Goal: Task Accomplishment & Management: Manage account settings

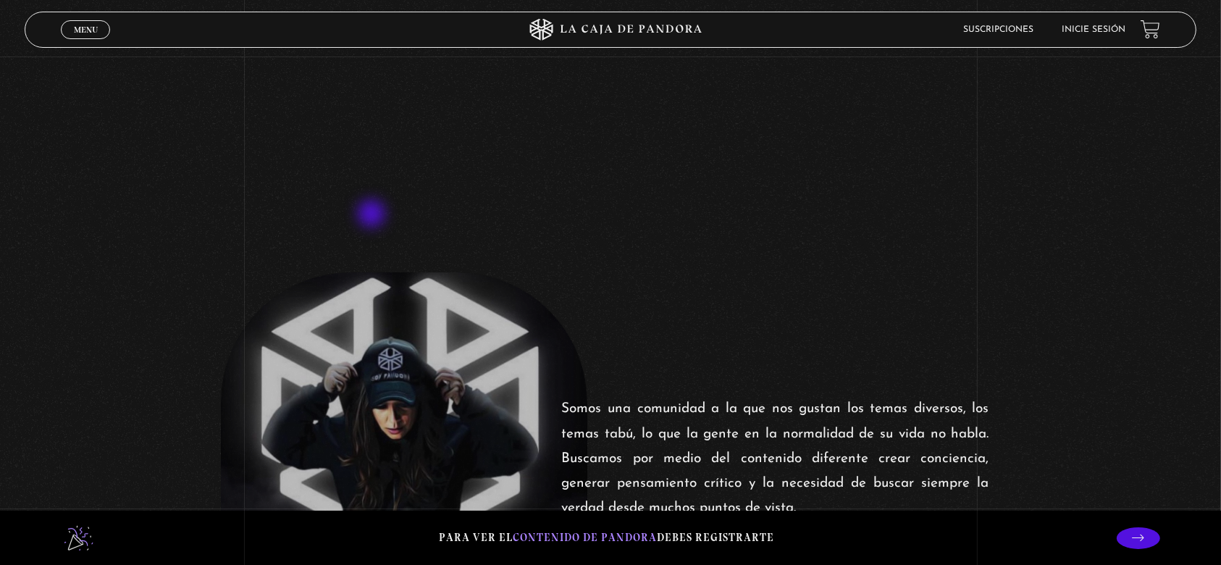
scroll to position [96, 0]
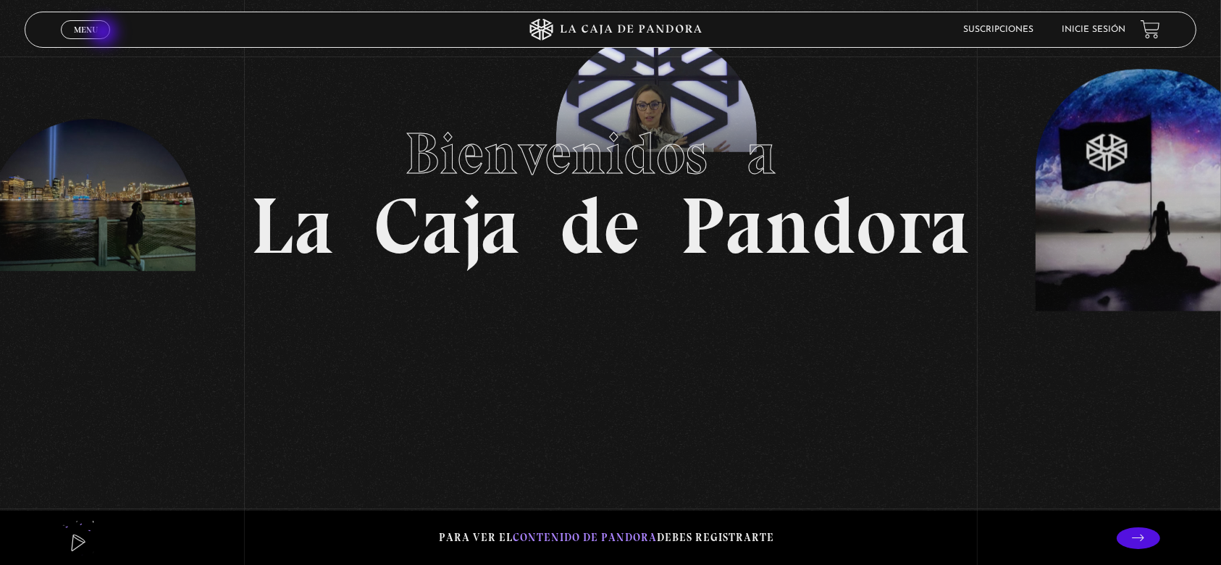
click at [103, 31] on link "Menu Cerrar" at bounding box center [85, 29] width 49 height 19
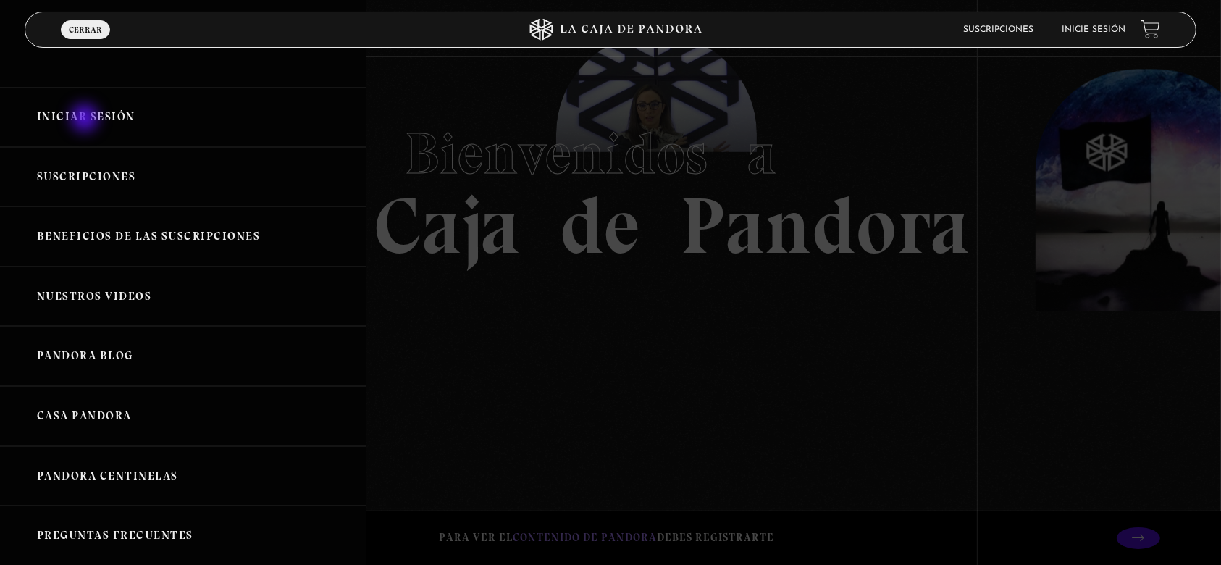
click at [86, 117] on link "Iniciar Sesión" at bounding box center [183, 117] width 366 height 60
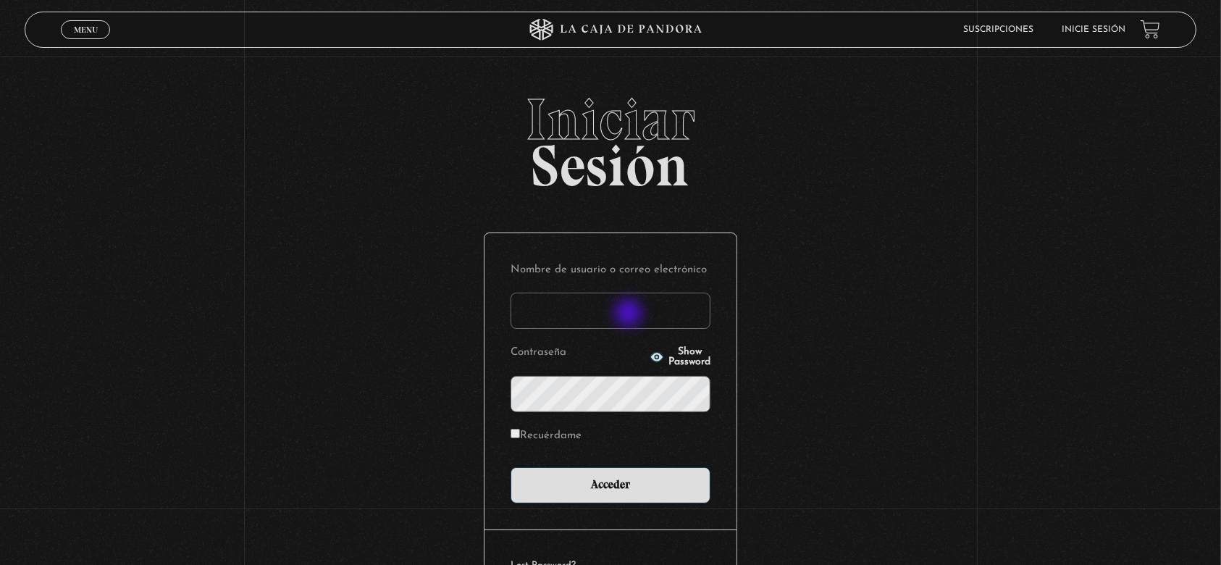
click at [630, 314] on input "Nombre de usuario o correo electrónico" at bounding box center [611, 311] width 200 height 36
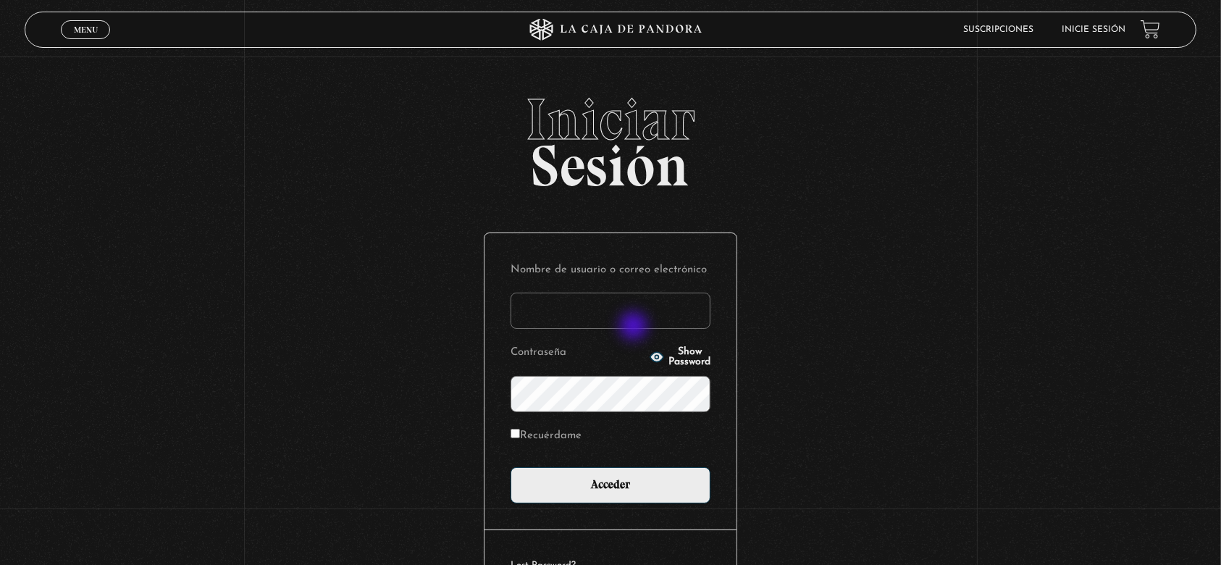
type input "[EMAIL_ADDRESS][DOMAIN_NAME]"
click at [511, 467] on input "Acceder" at bounding box center [611, 485] width 200 height 36
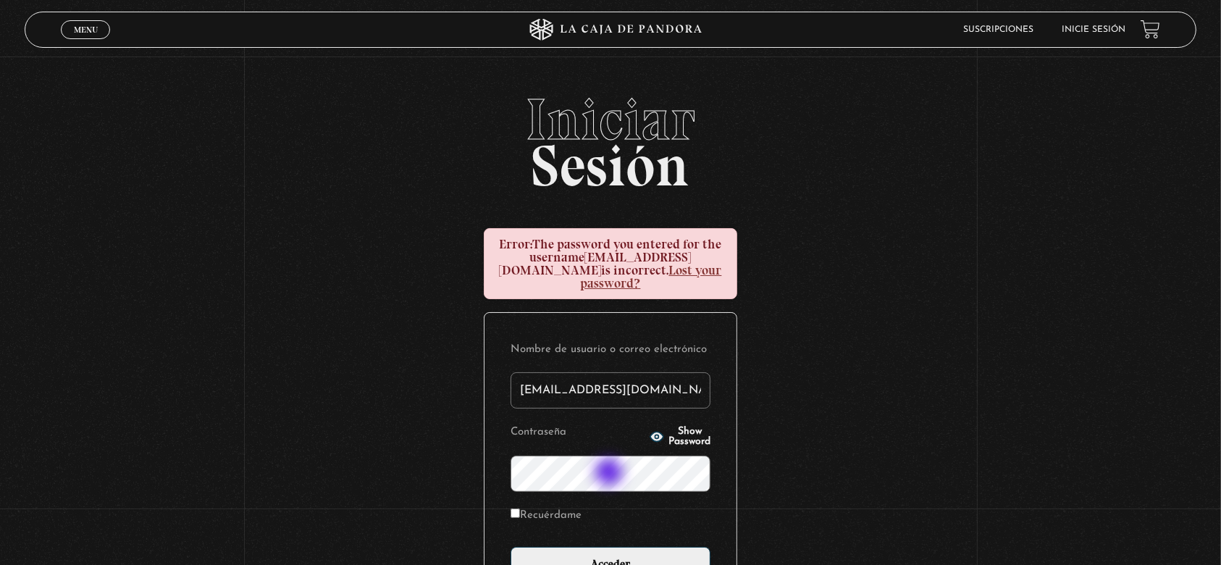
click at [511, 547] on input "Acceder" at bounding box center [611, 565] width 200 height 36
click at [520, 514] on input "Recuérdame" at bounding box center [515, 512] width 9 height 9
checkbox input "true"
click at [650, 434] on button "Show Password" at bounding box center [680, 437] width 61 height 20
click at [511, 547] on input "Acceder" at bounding box center [611, 565] width 200 height 36
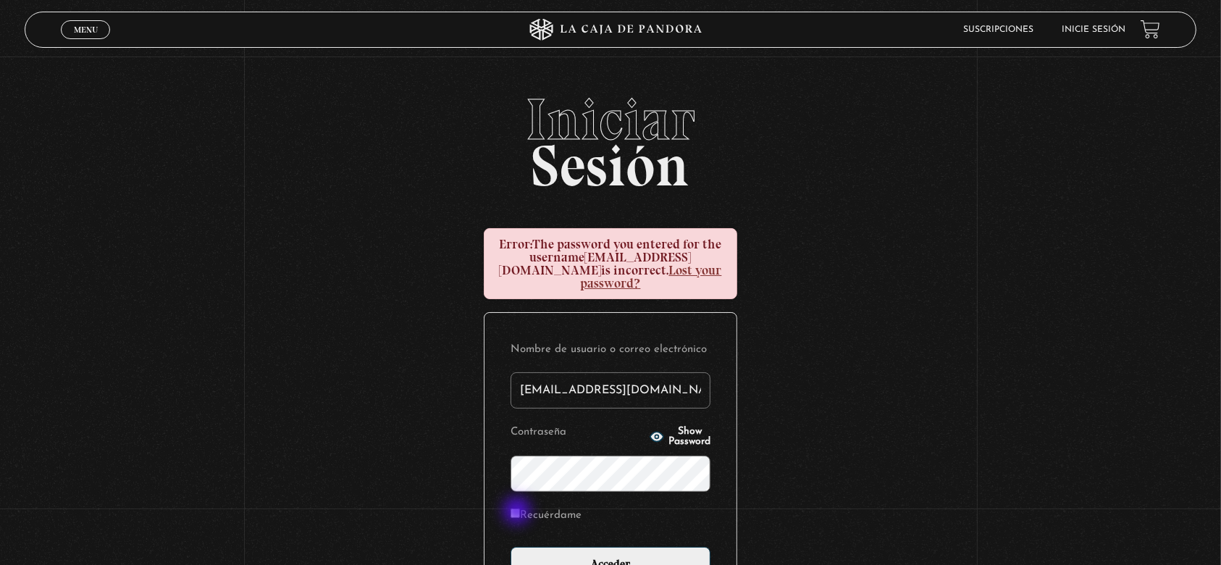
click at [519, 512] on input "Recuérdame" at bounding box center [515, 512] width 9 height 9
checkbox input "true"
click at [678, 433] on span "Show Password" at bounding box center [690, 437] width 42 height 20
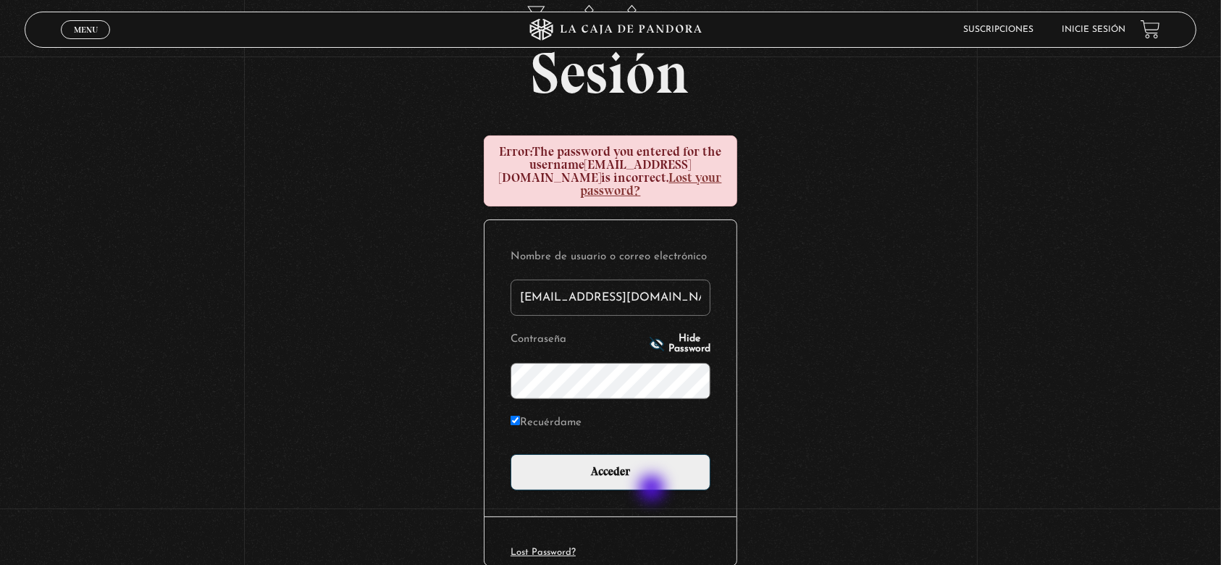
scroll to position [96, 0]
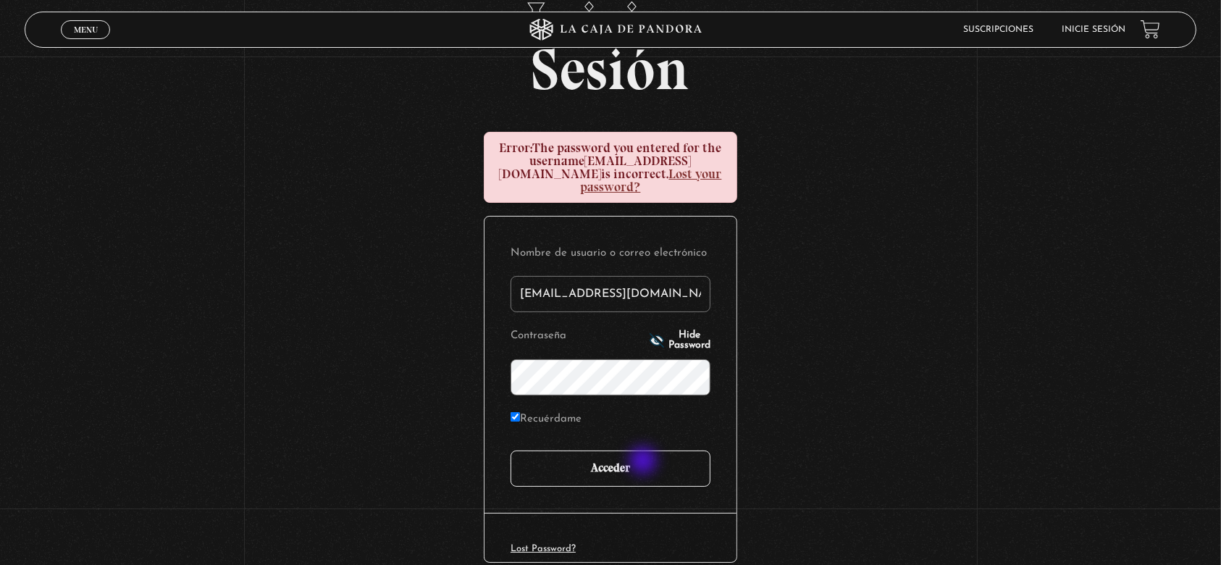
click at [642, 465] on input "Acceder" at bounding box center [611, 468] width 200 height 36
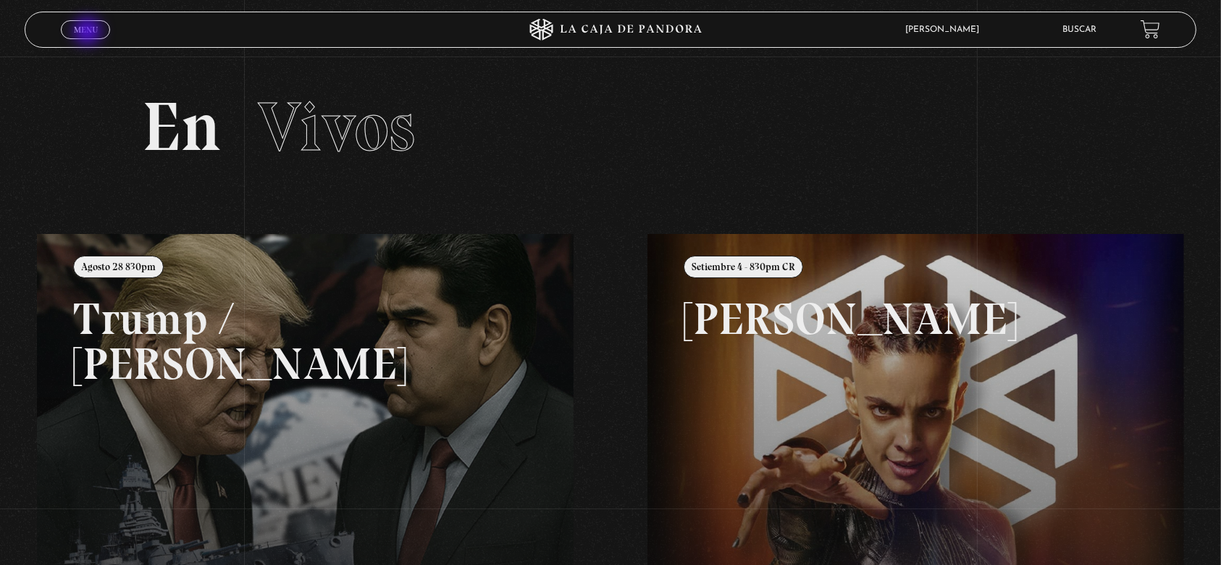
click at [89, 32] on span "Menu" at bounding box center [86, 29] width 24 height 9
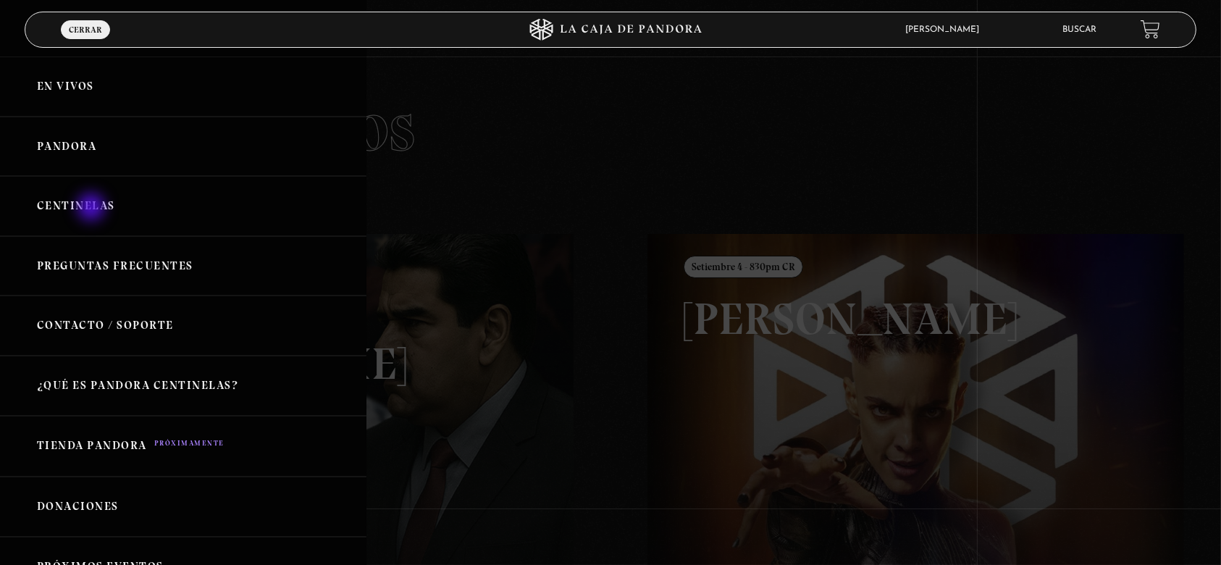
click at [93, 209] on link "Centinelas" at bounding box center [183, 206] width 366 height 60
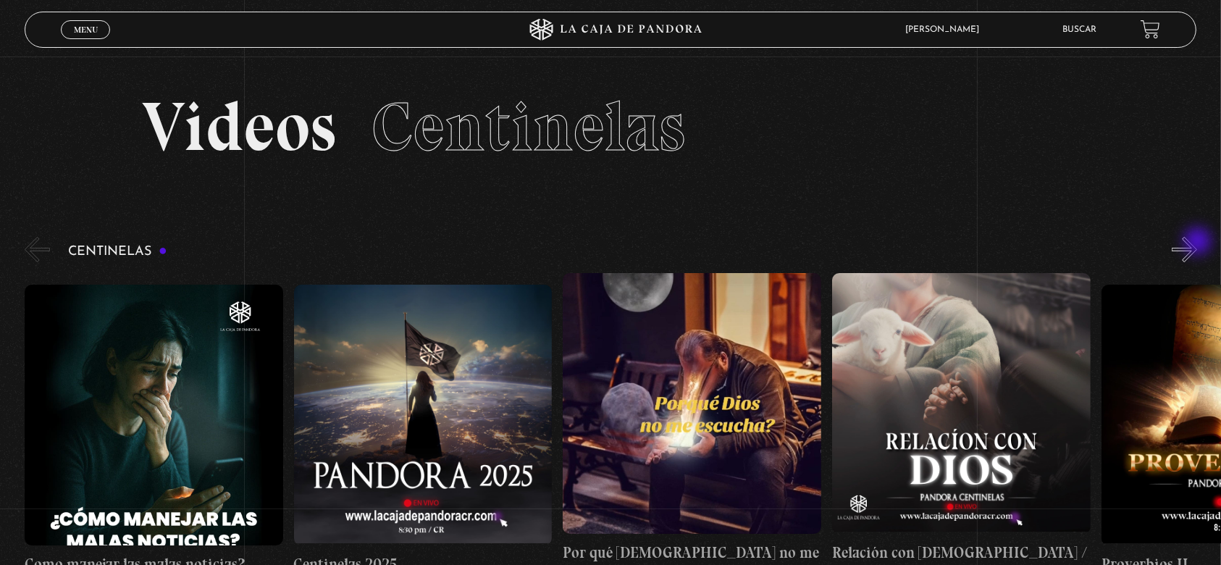
click at [1197, 243] on button "»" at bounding box center [1184, 249] width 25 height 25
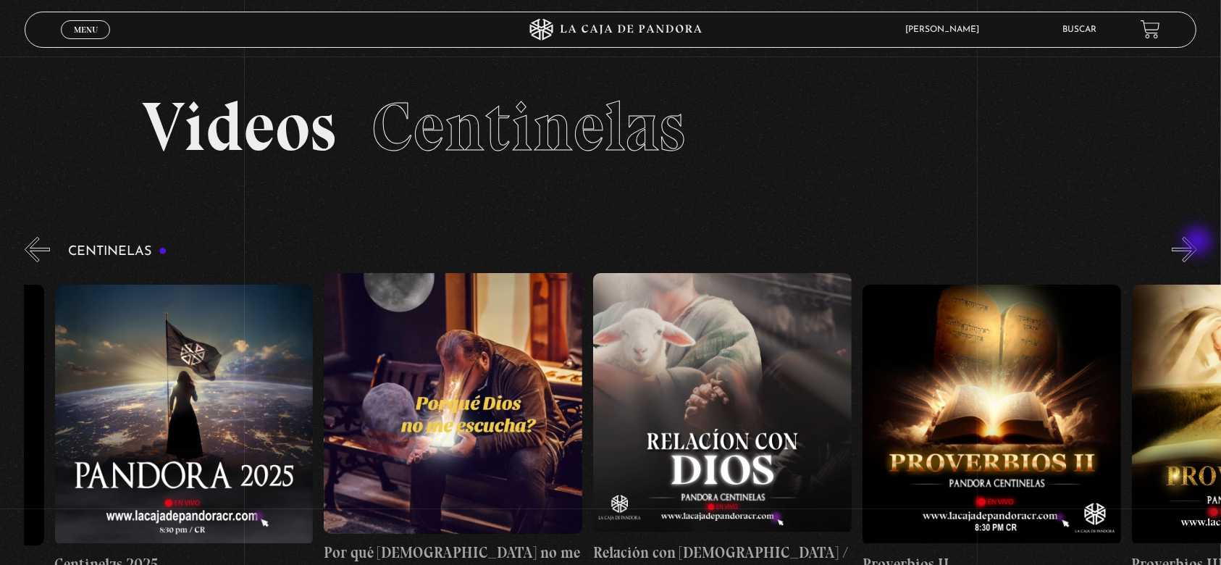
click at [1197, 243] on button "»" at bounding box center [1184, 249] width 25 height 25
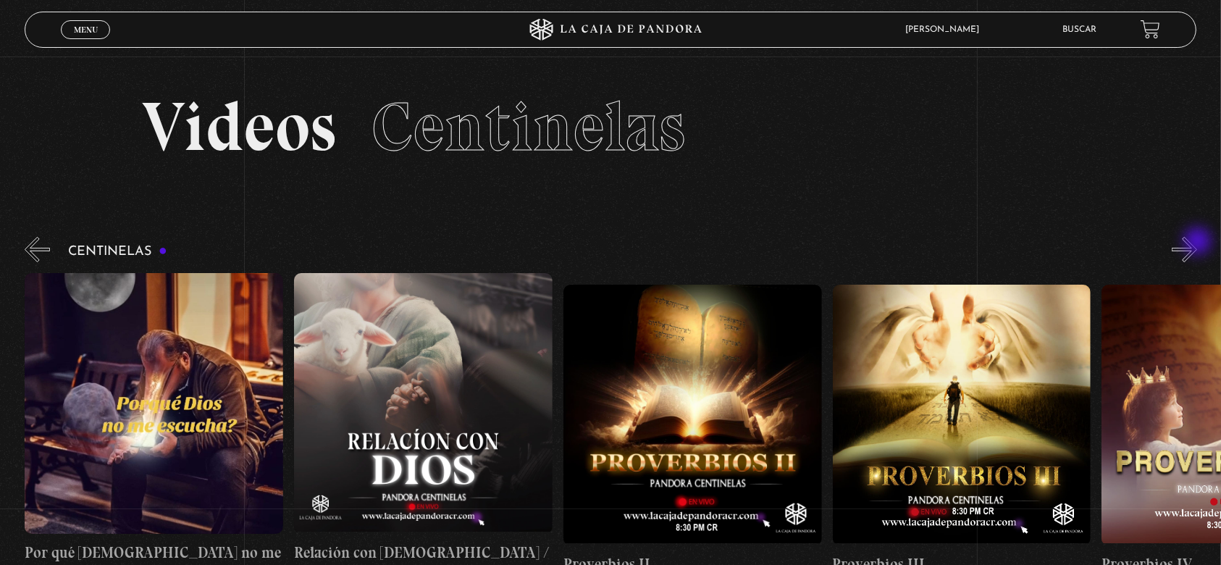
click at [1197, 243] on button "»" at bounding box center [1184, 249] width 25 height 25
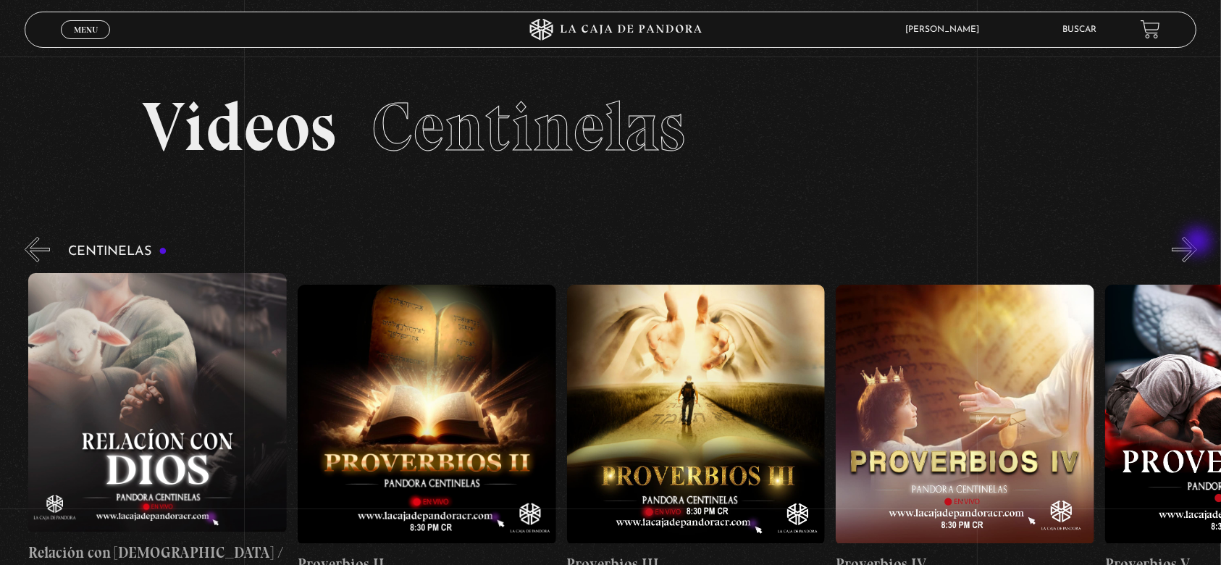
click at [1197, 243] on button "»" at bounding box center [1184, 249] width 25 height 25
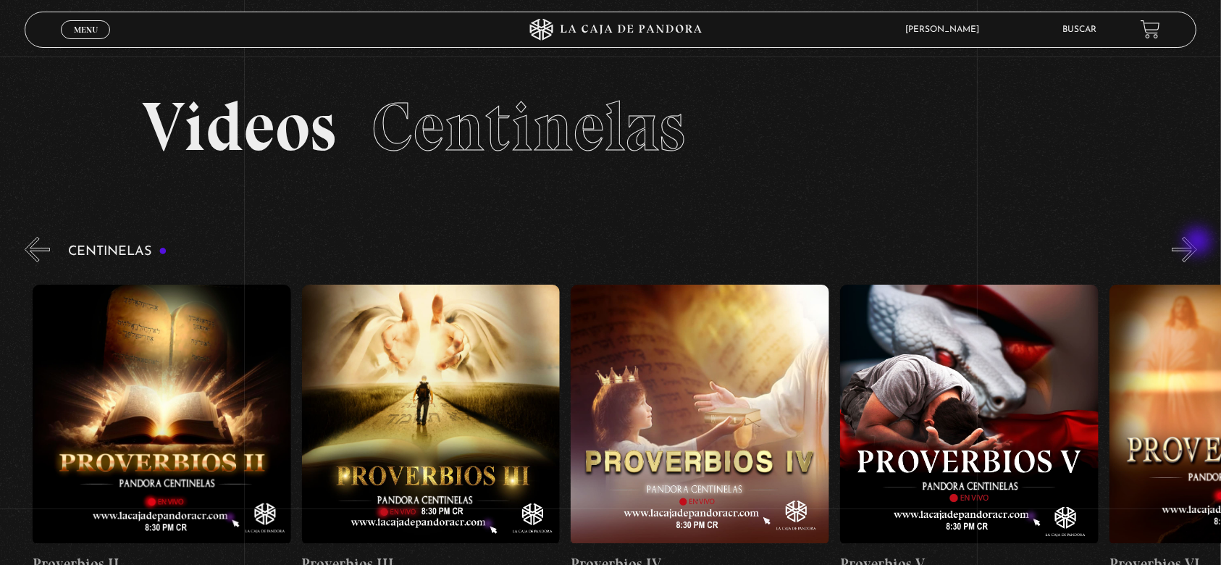
click at [1197, 243] on button "»" at bounding box center [1184, 249] width 25 height 25
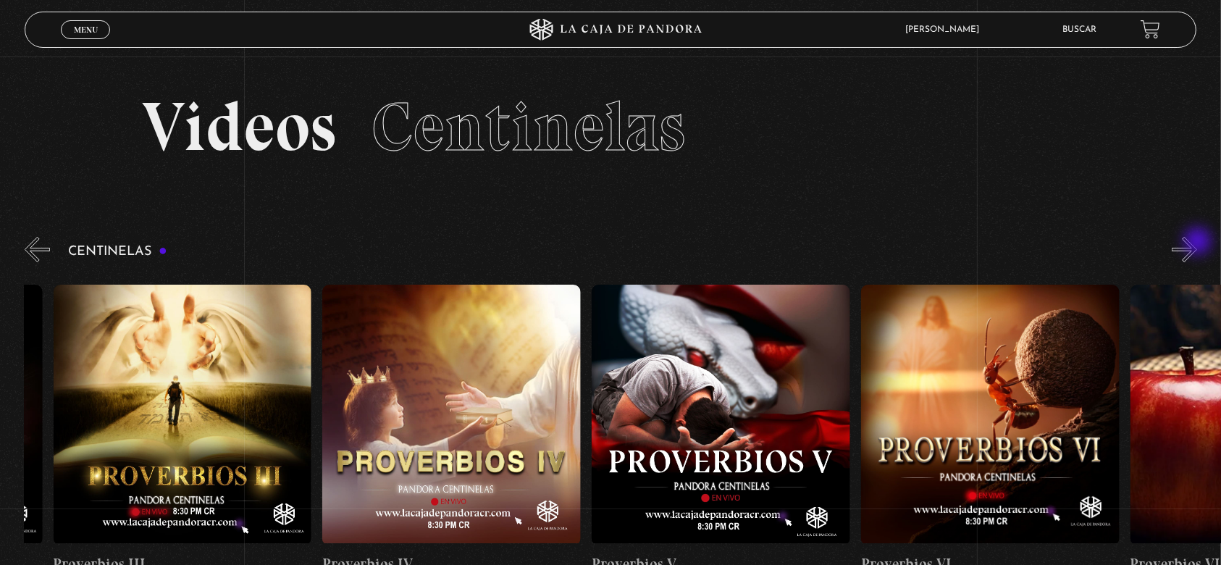
click at [1197, 243] on button "»" at bounding box center [1184, 249] width 25 height 25
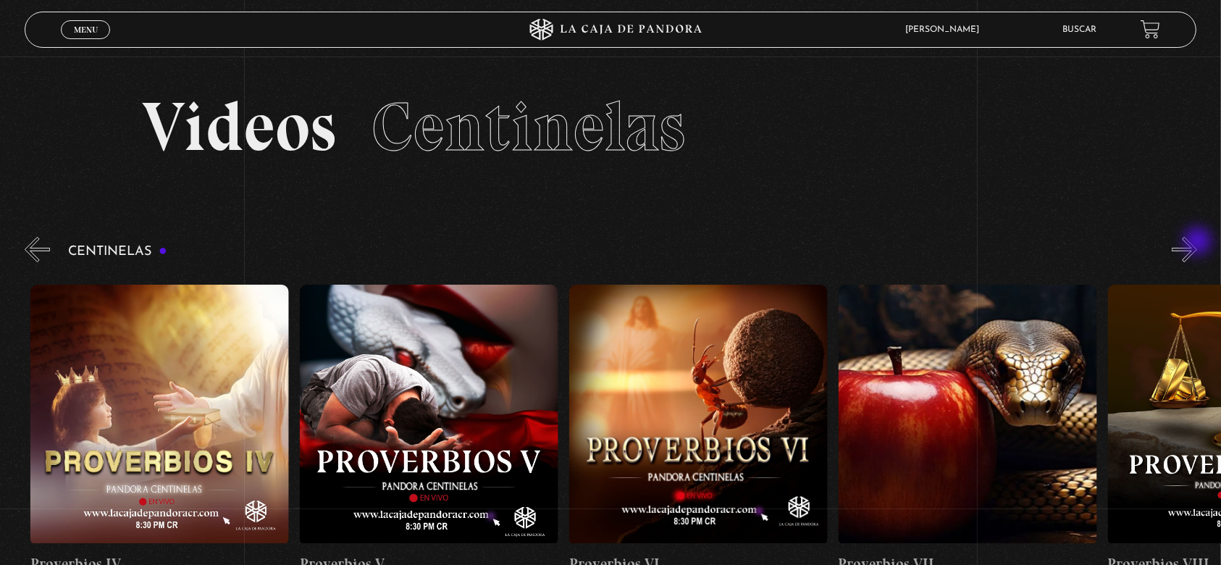
click at [1197, 243] on button "»" at bounding box center [1184, 249] width 25 height 25
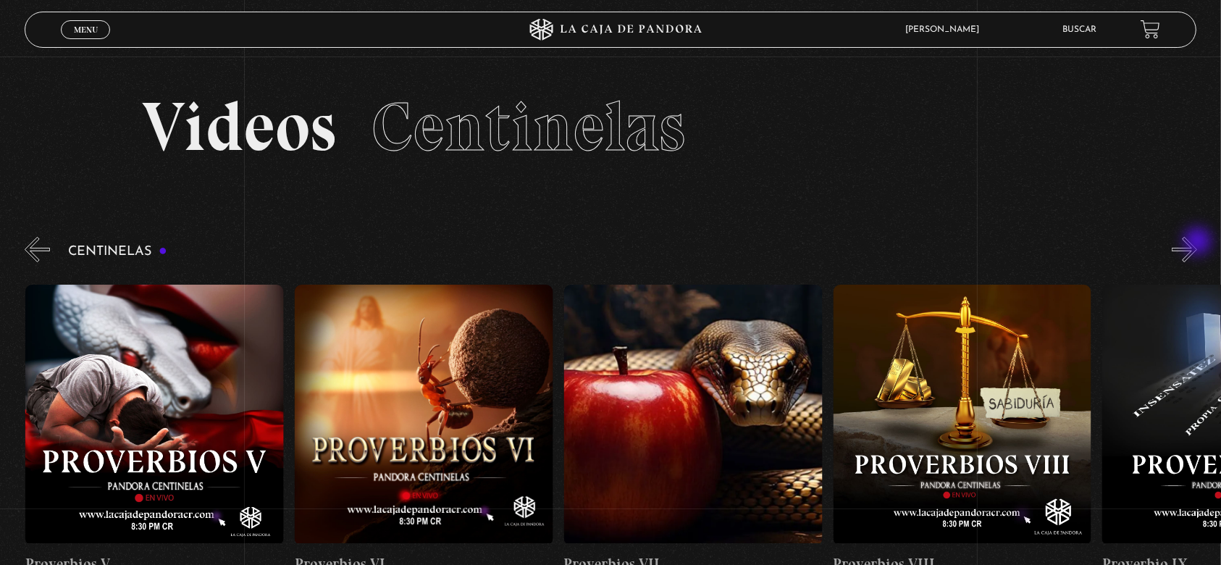
click at [1197, 243] on button "»" at bounding box center [1184, 249] width 25 height 25
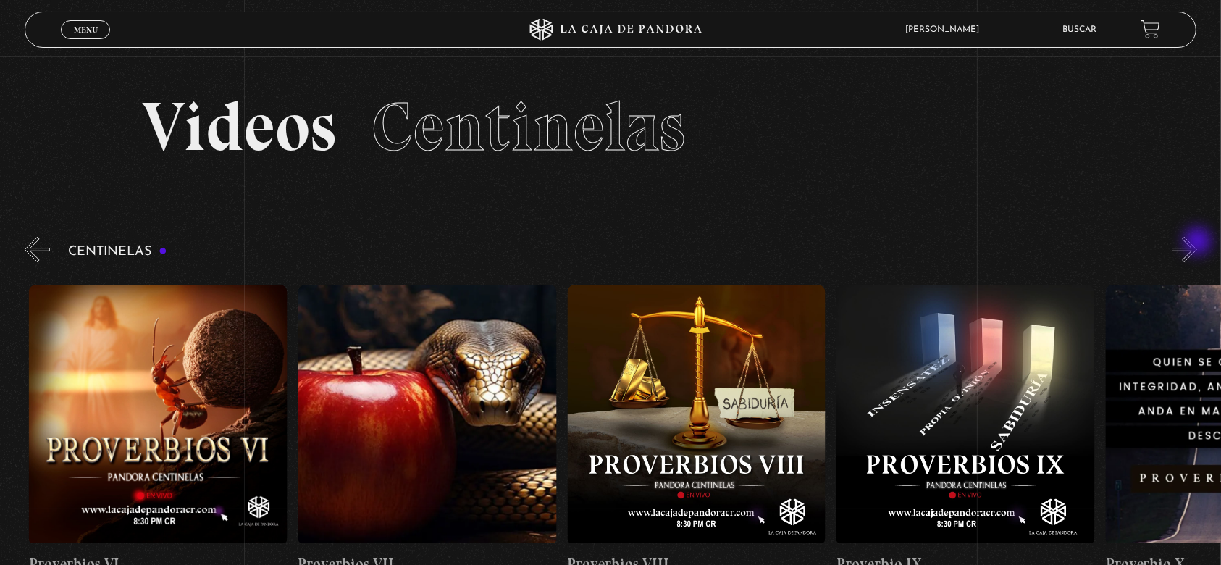
click at [1197, 243] on button "»" at bounding box center [1184, 249] width 25 height 25
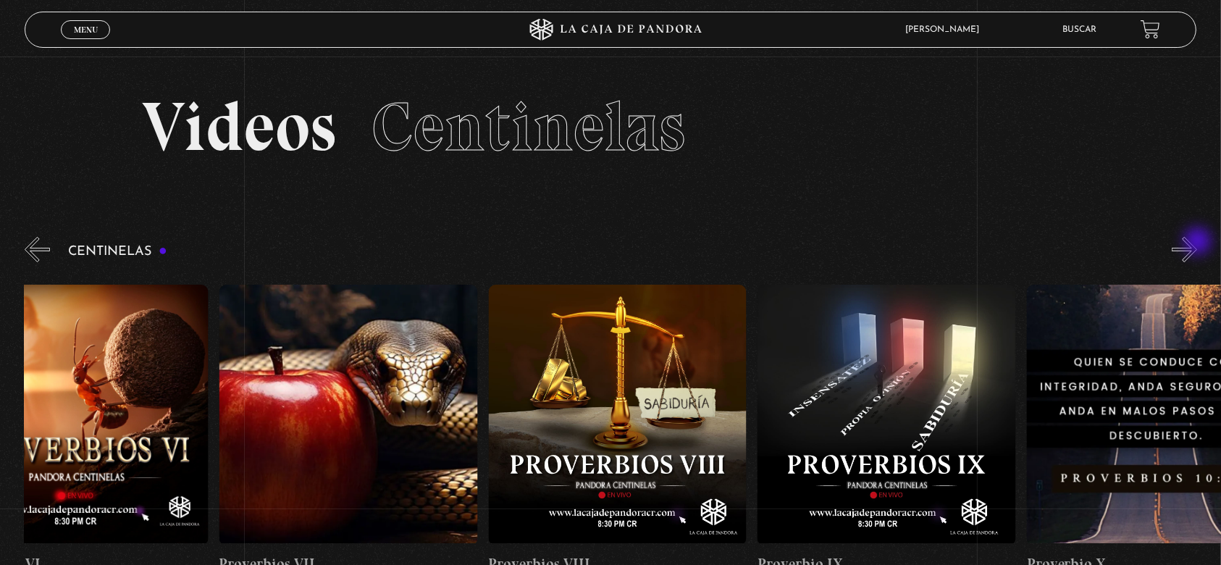
click at [1197, 243] on button "»" at bounding box center [1184, 249] width 25 height 25
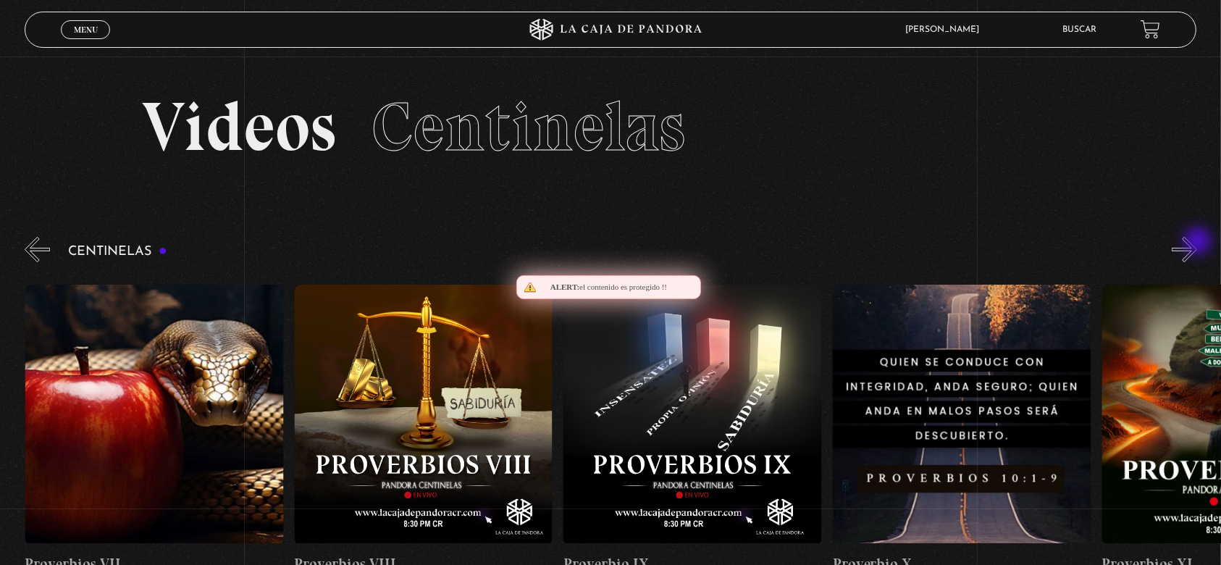
click at [1197, 243] on button "»" at bounding box center [1184, 249] width 25 height 25
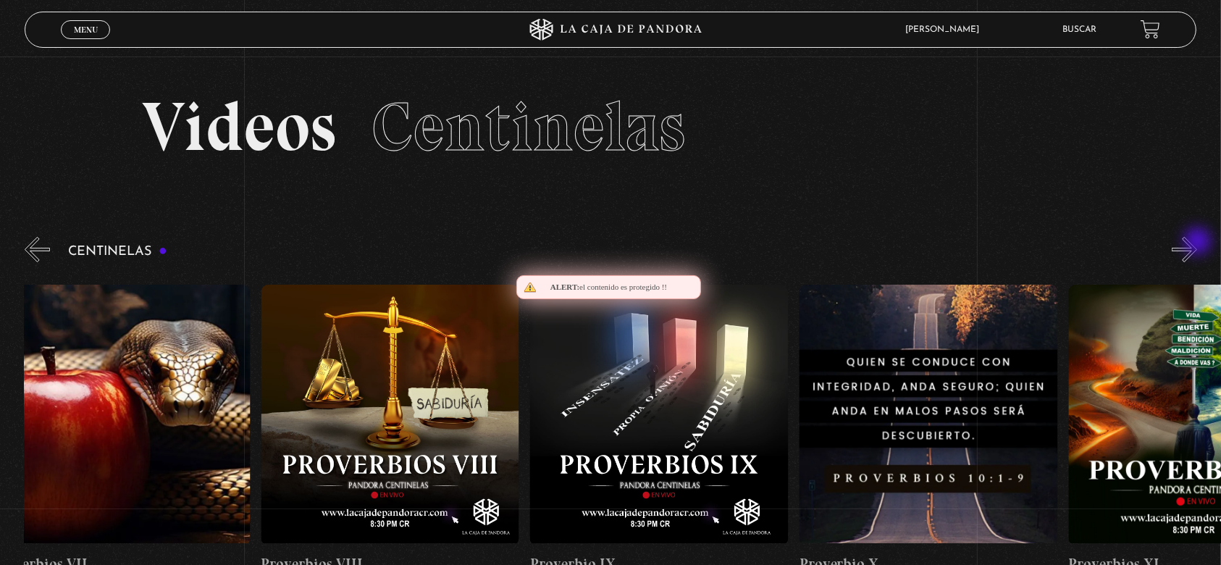
click at [1197, 243] on button "»" at bounding box center [1184, 249] width 25 height 25
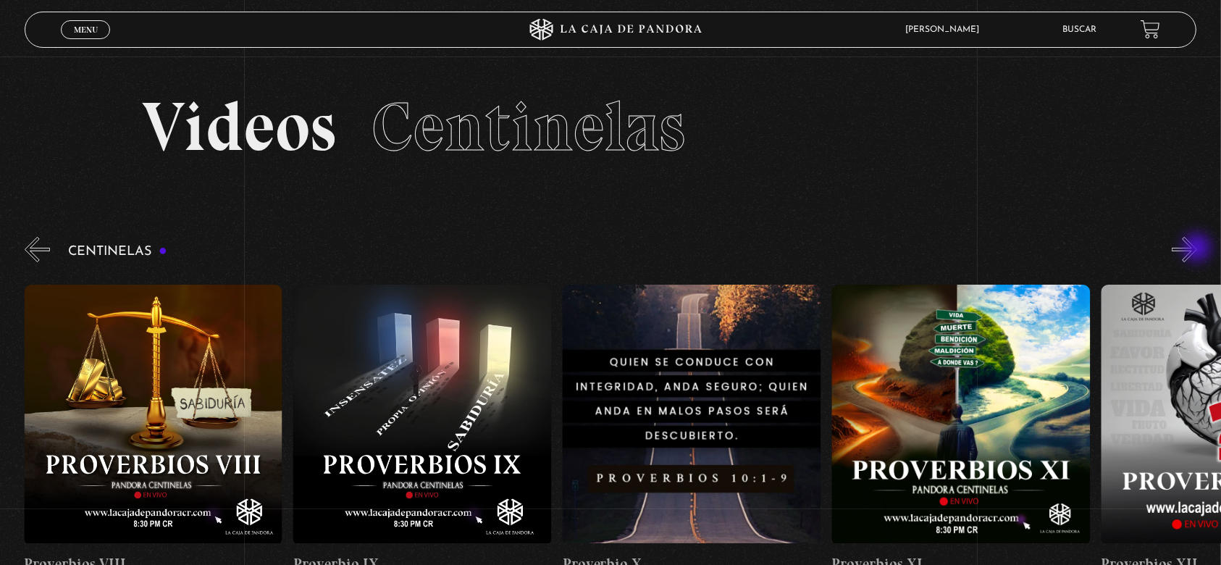
click at [1197, 249] on button "»" at bounding box center [1184, 249] width 25 height 25
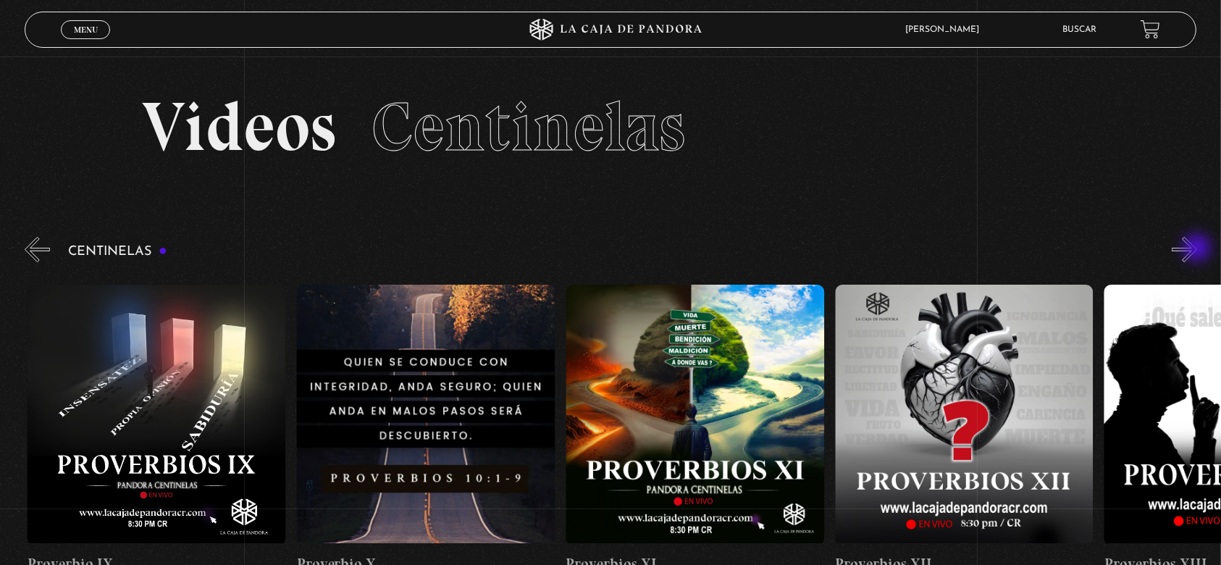
click at [1197, 249] on button "»" at bounding box center [1184, 249] width 25 height 25
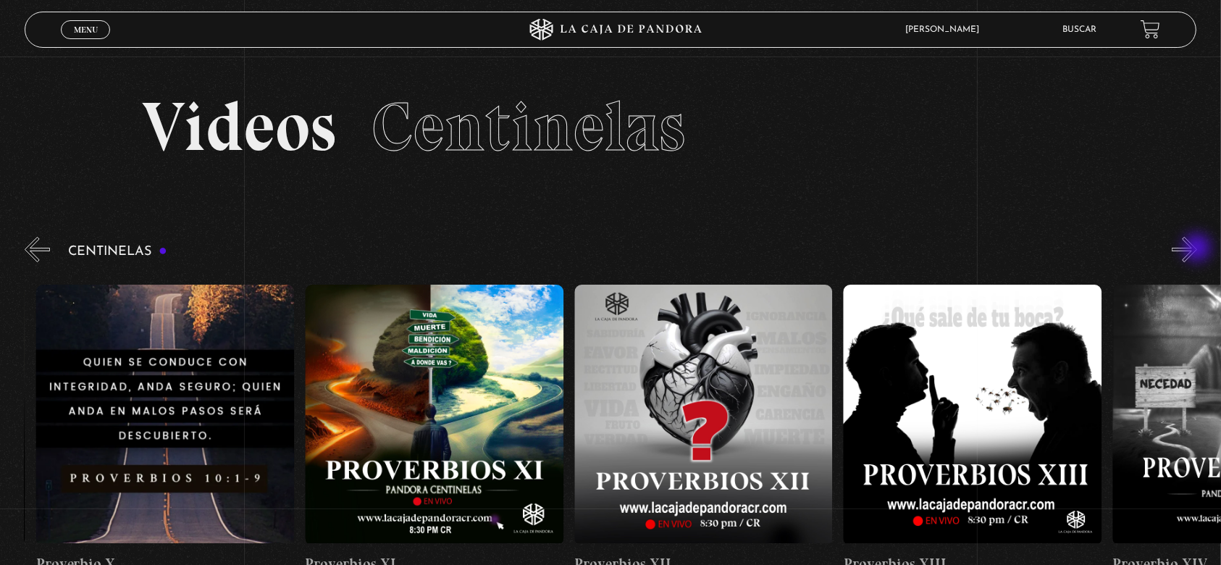
click at [1197, 249] on button "»" at bounding box center [1184, 249] width 25 height 25
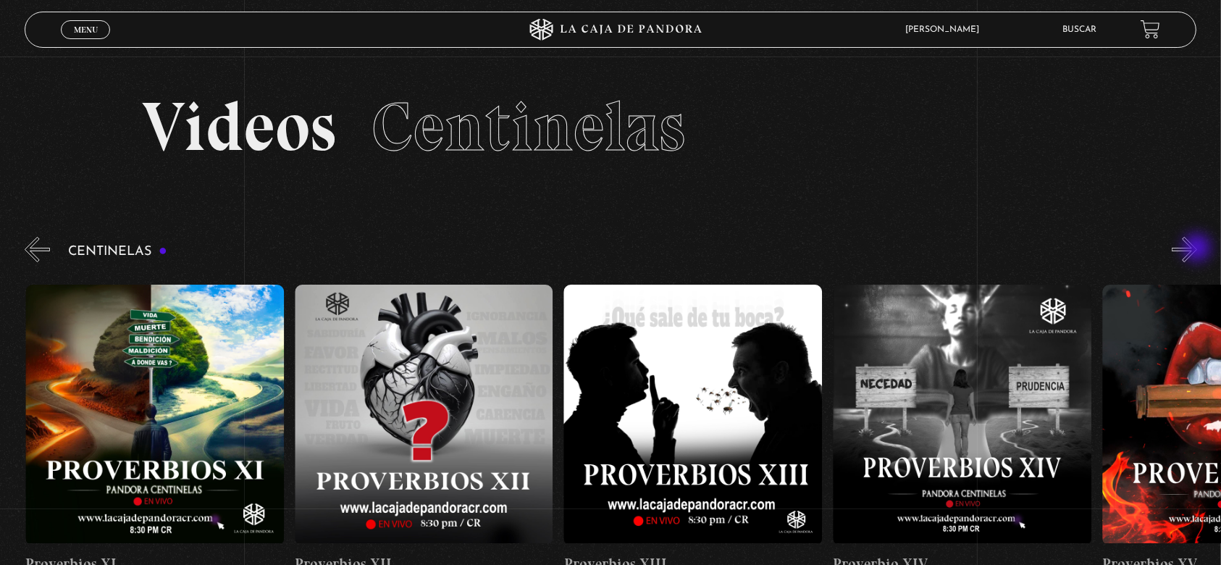
click at [1197, 249] on button "»" at bounding box center [1184, 249] width 25 height 25
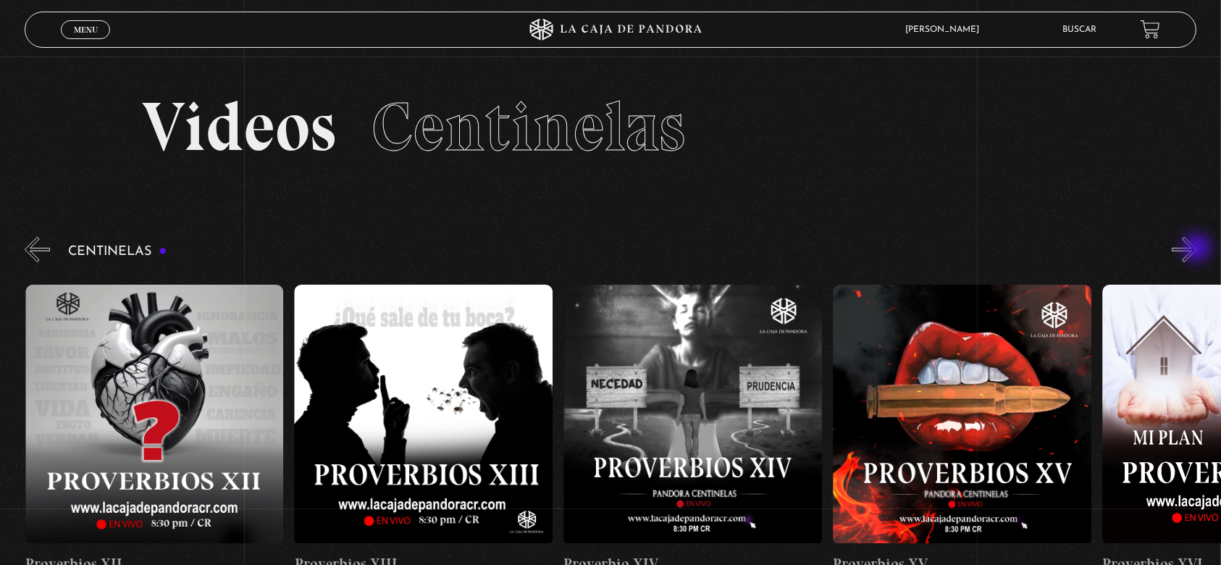
click at [1197, 249] on button "»" at bounding box center [1184, 249] width 25 height 25
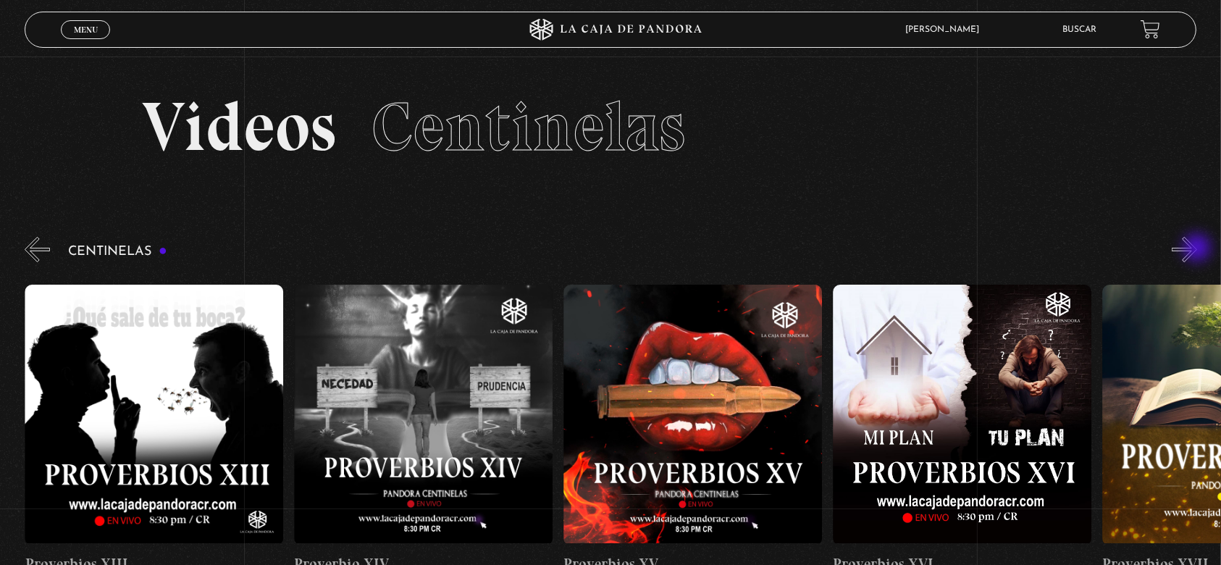
scroll to position [0, 4039]
click at [1197, 249] on button "»" at bounding box center [1184, 249] width 25 height 25
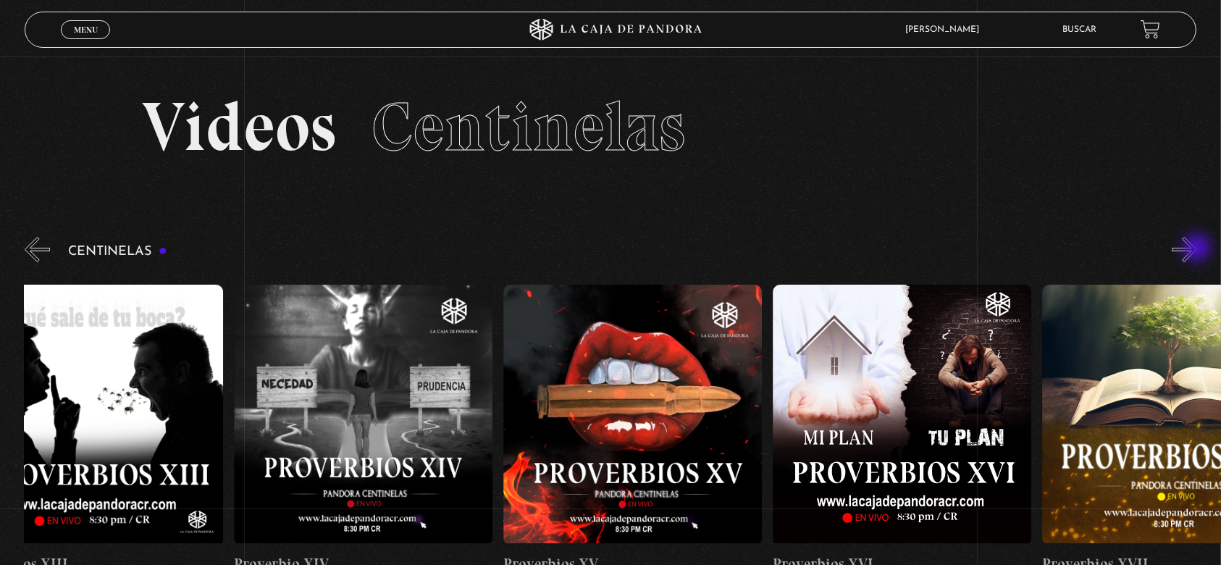
click at [1197, 249] on button "»" at bounding box center [1184, 249] width 25 height 25
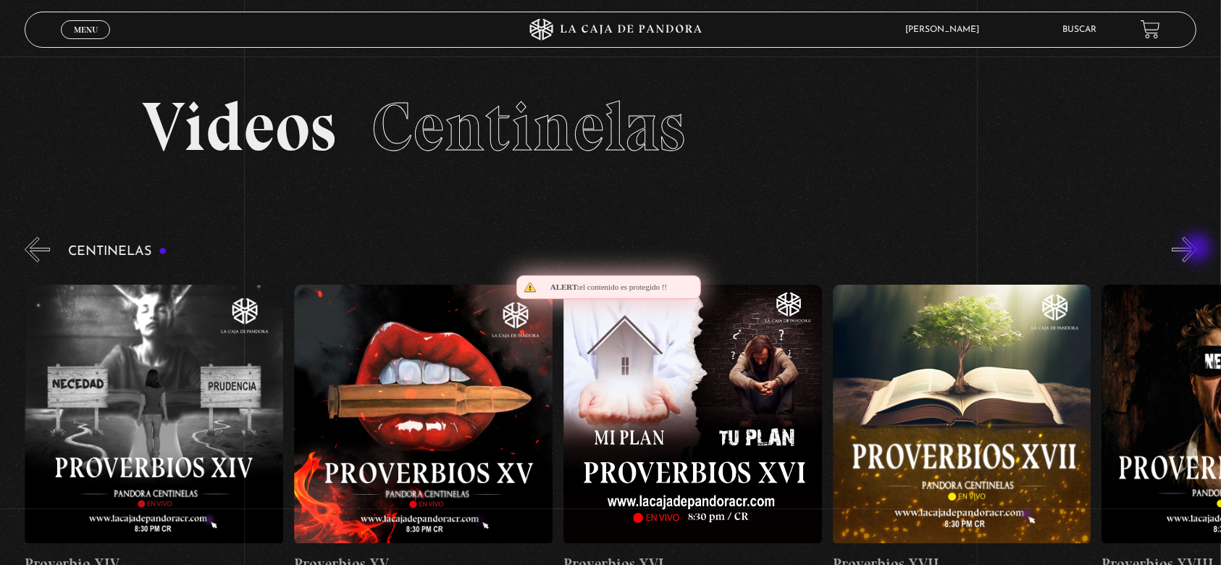
click at [1197, 249] on button "»" at bounding box center [1184, 249] width 25 height 25
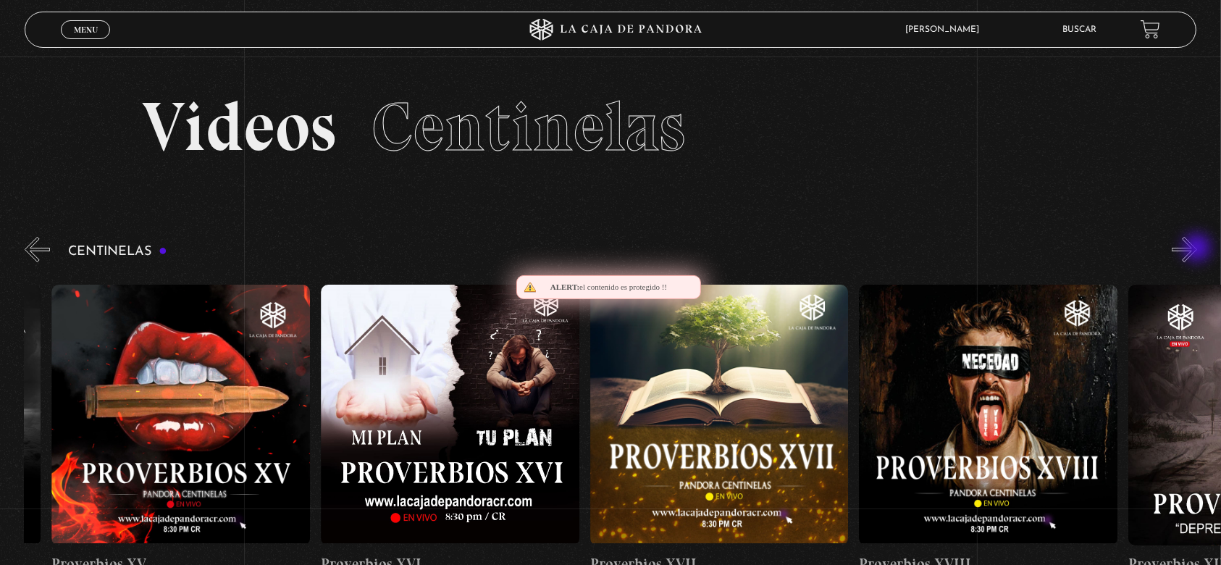
click at [1197, 249] on button "»" at bounding box center [1184, 249] width 25 height 25
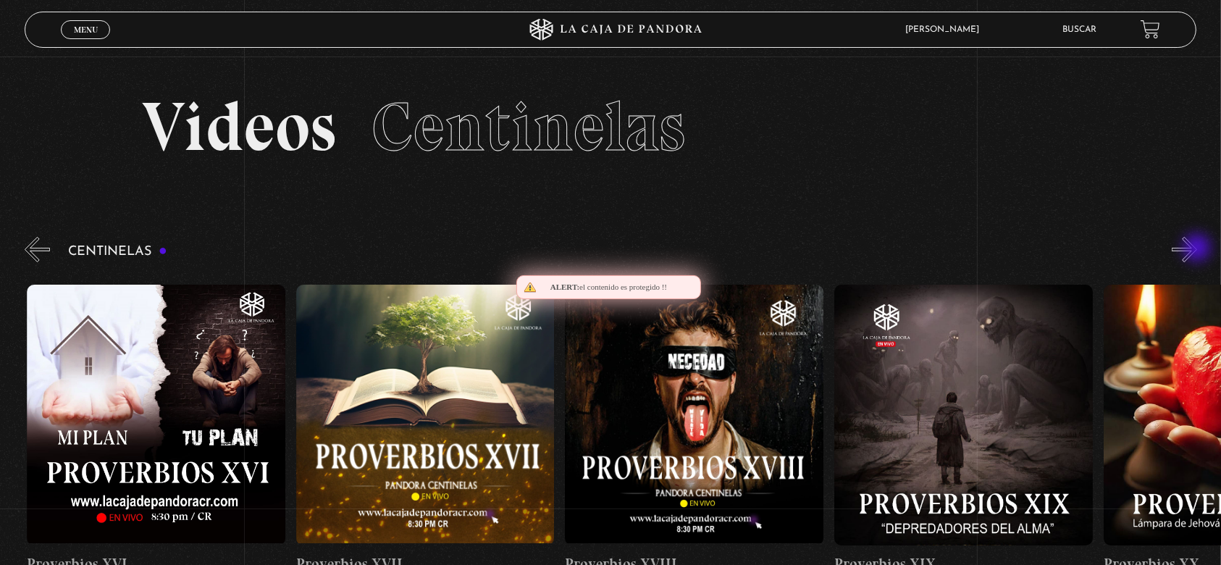
click at [1197, 249] on button "»" at bounding box center [1184, 249] width 25 height 25
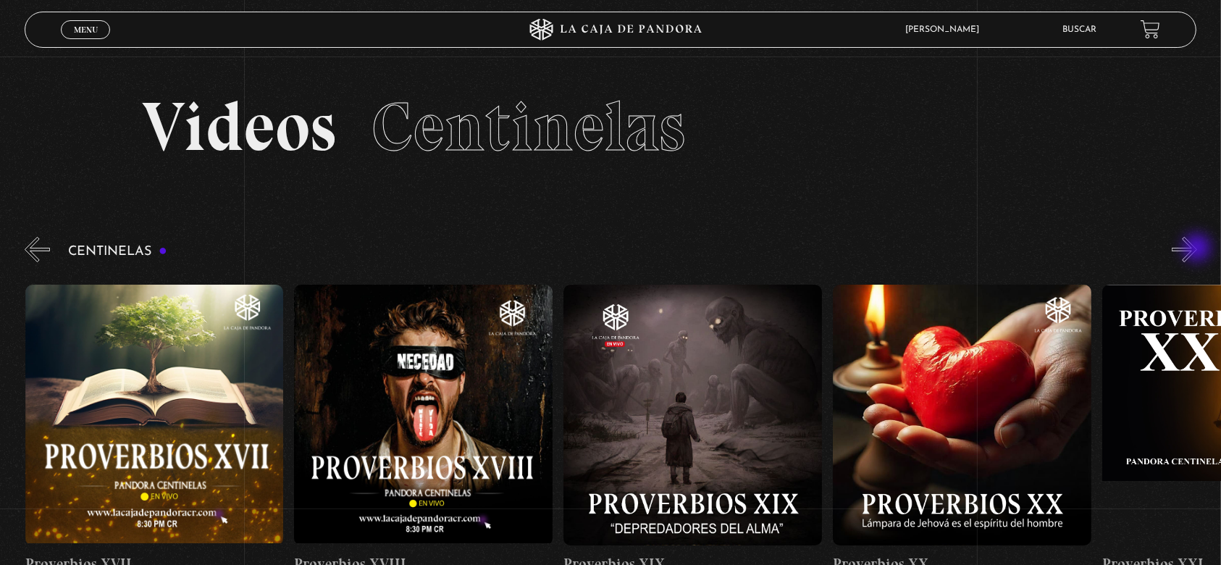
click at [1197, 249] on button "»" at bounding box center [1184, 249] width 25 height 25
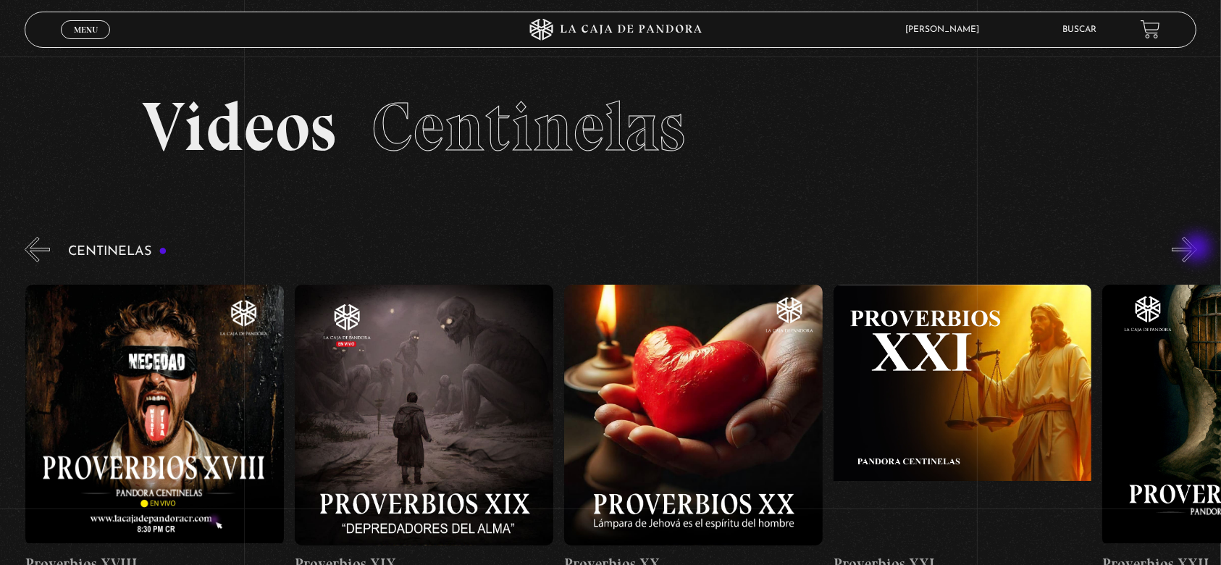
click at [1197, 249] on button "»" at bounding box center [1184, 249] width 25 height 25
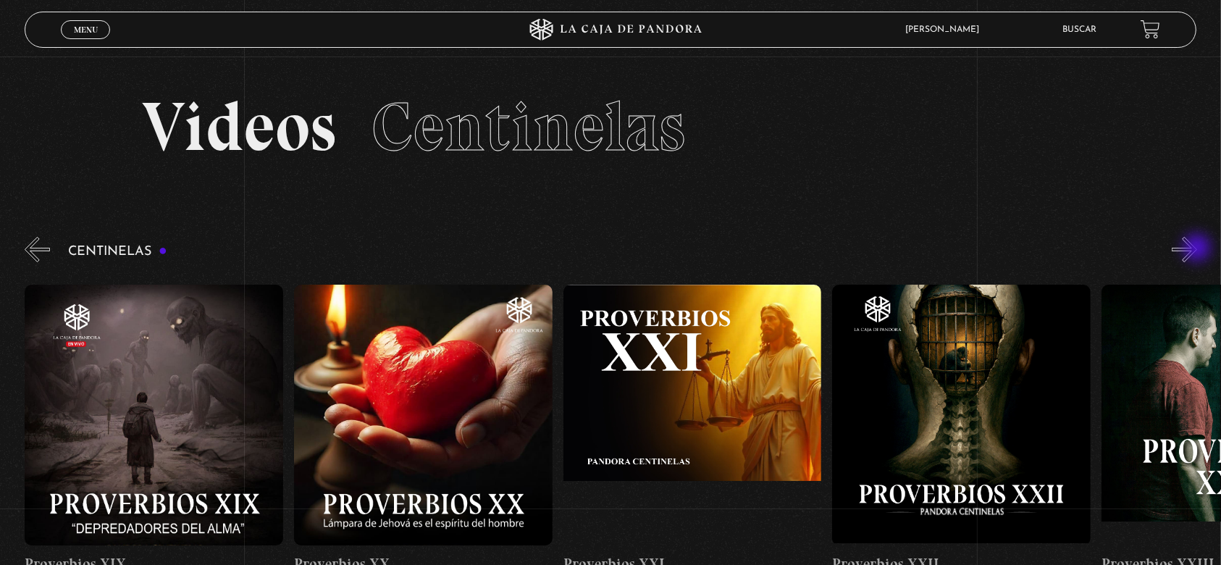
click at [1197, 249] on button "»" at bounding box center [1184, 249] width 25 height 25
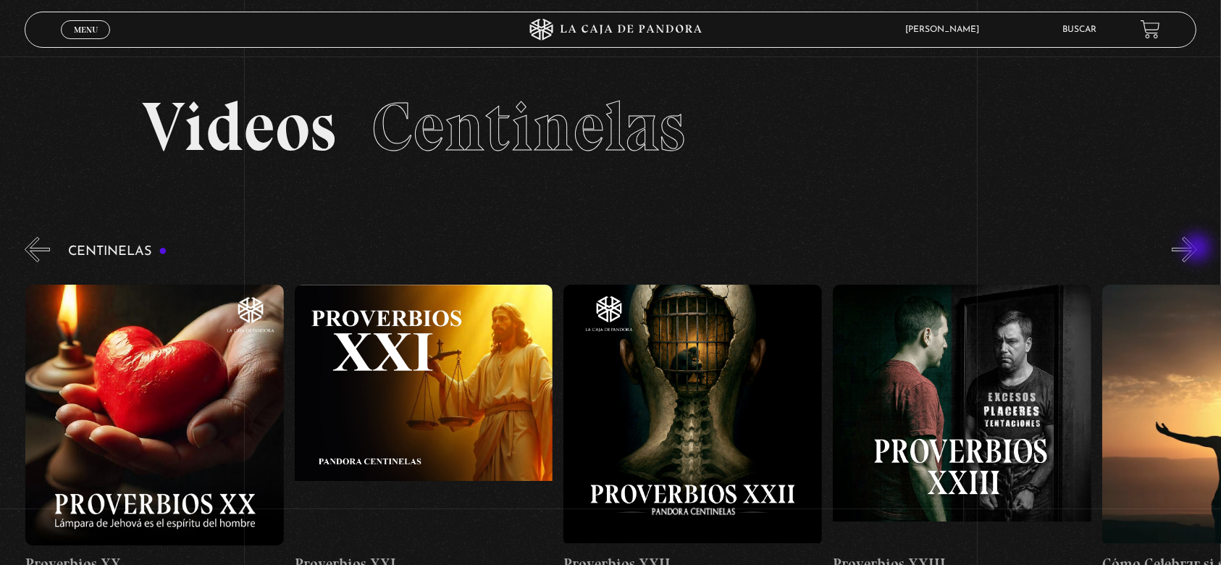
click at [1197, 249] on button "»" at bounding box center [1184, 249] width 25 height 25
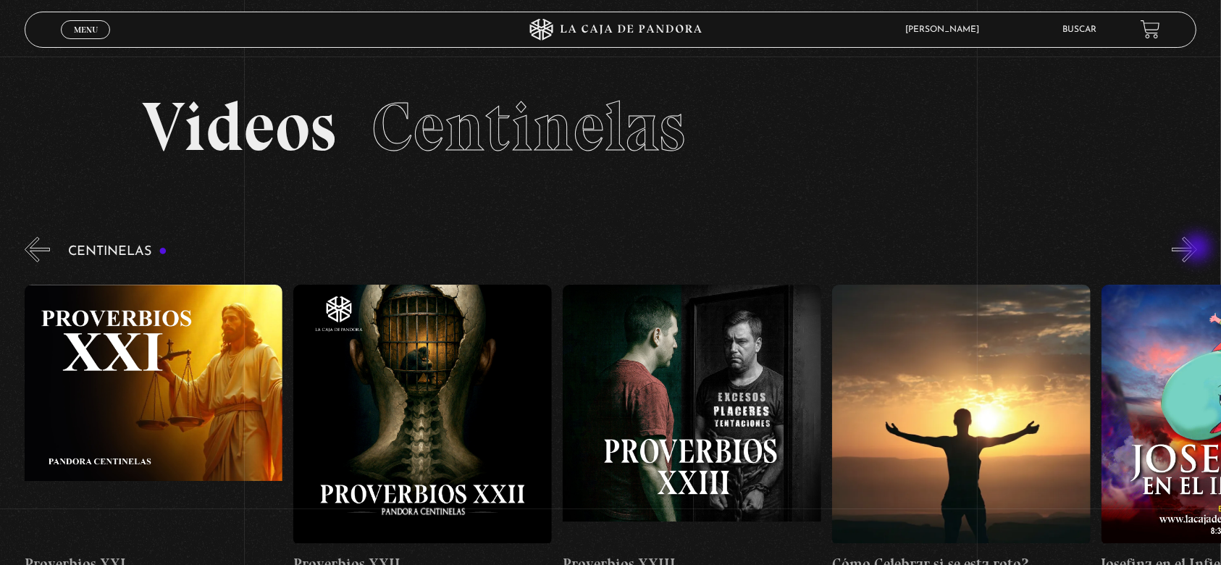
click at [1197, 249] on button "»" at bounding box center [1184, 249] width 25 height 25
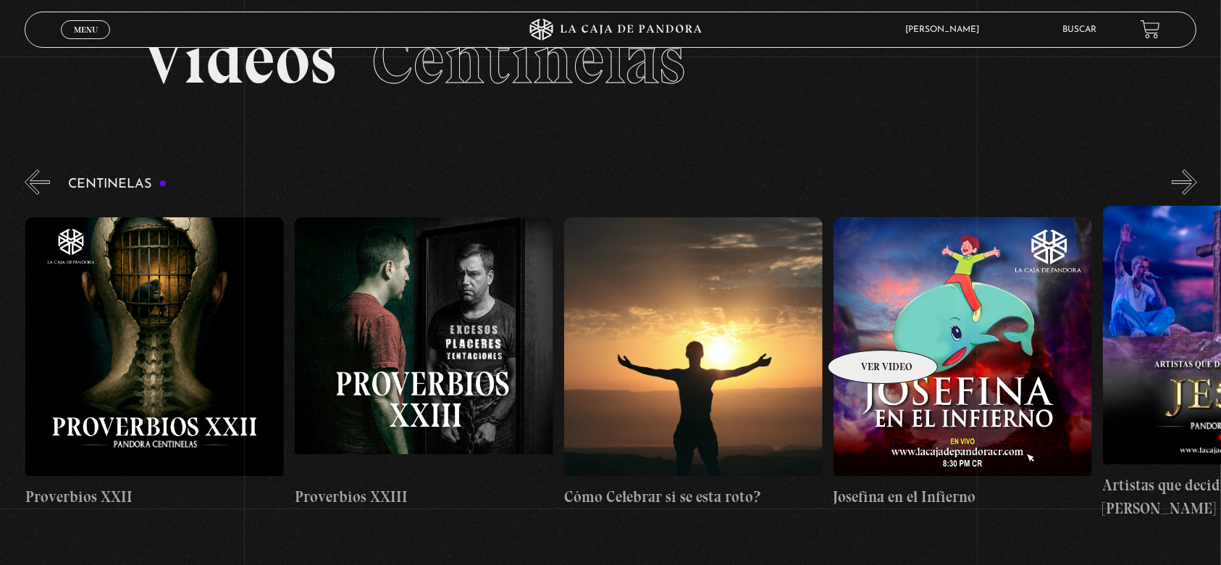
scroll to position [96, 0]
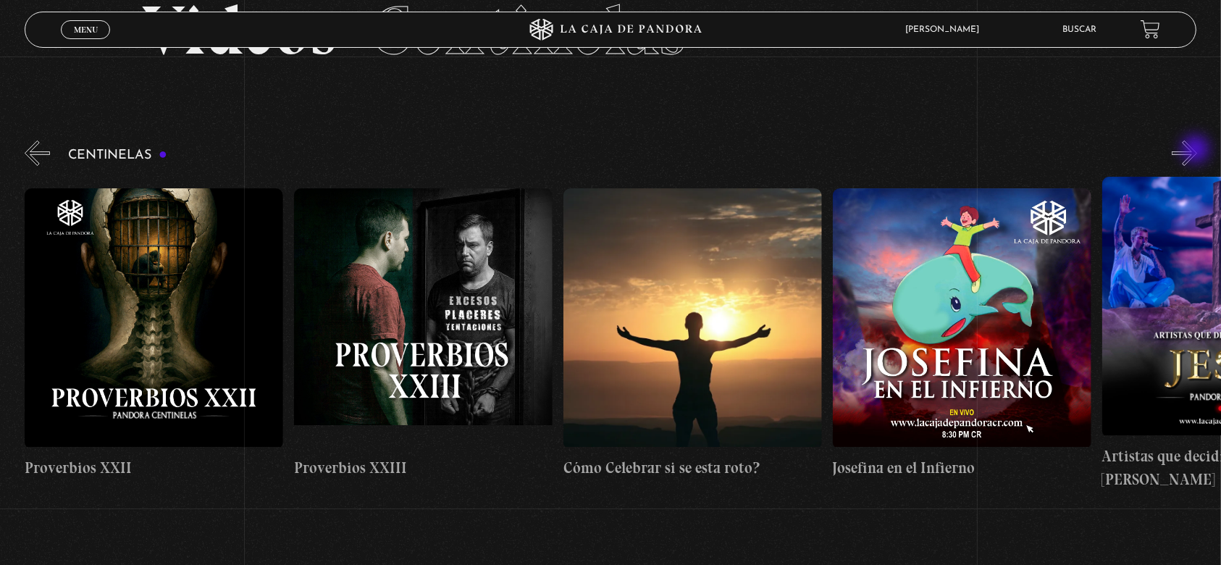
click at [1197, 151] on button "»" at bounding box center [1184, 153] width 25 height 25
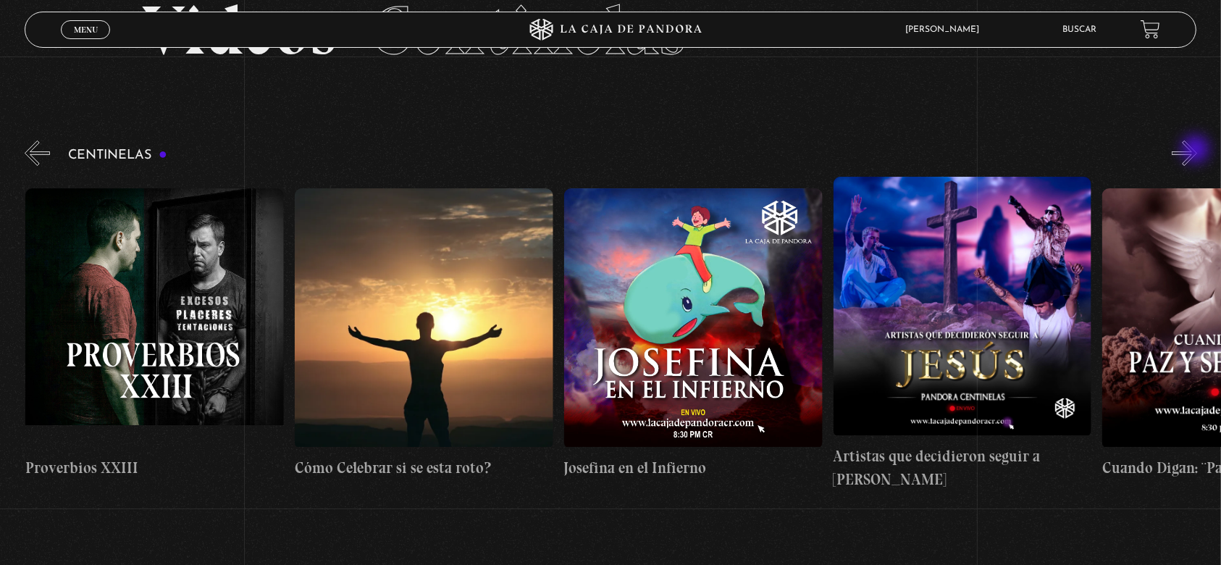
click at [1197, 151] on button "»" at bounding box center [1184, 153] width 25 height 25
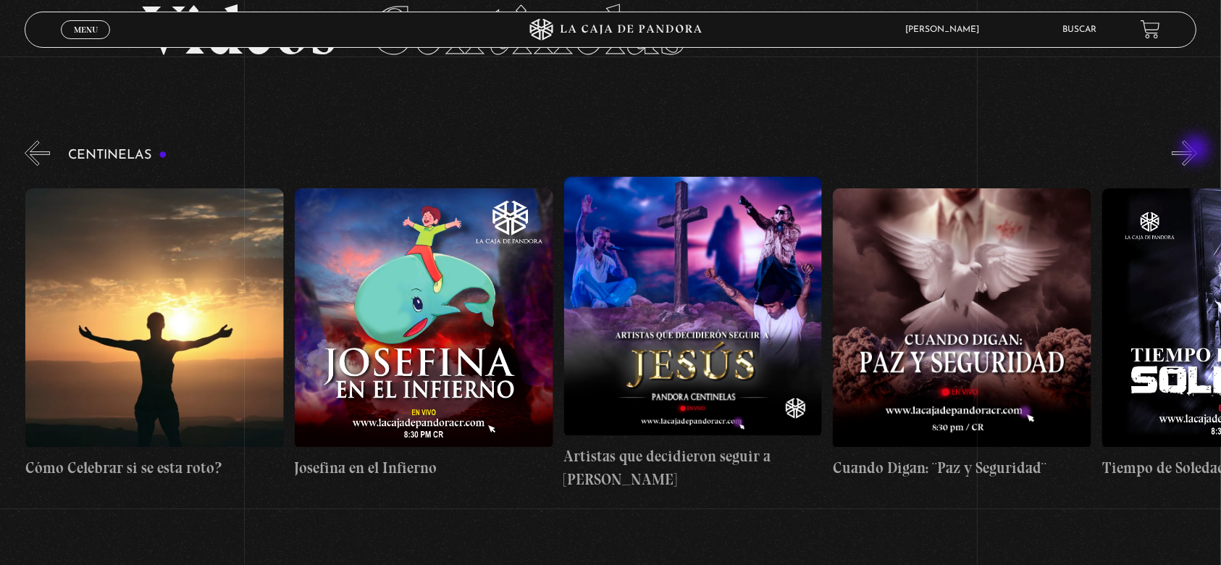
click at [1197, 151] on button "»" at bounding box center [1184, 153] width 25 height 25
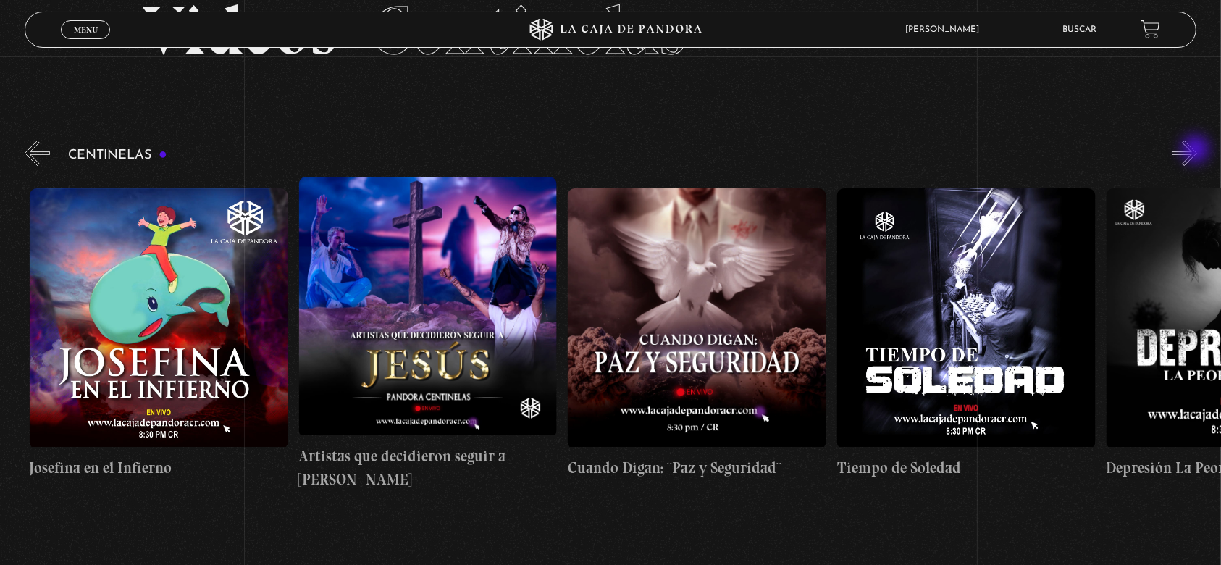
click at [1197, 151] on button "»" at bounding box center [1184, 153] width 25 height 25
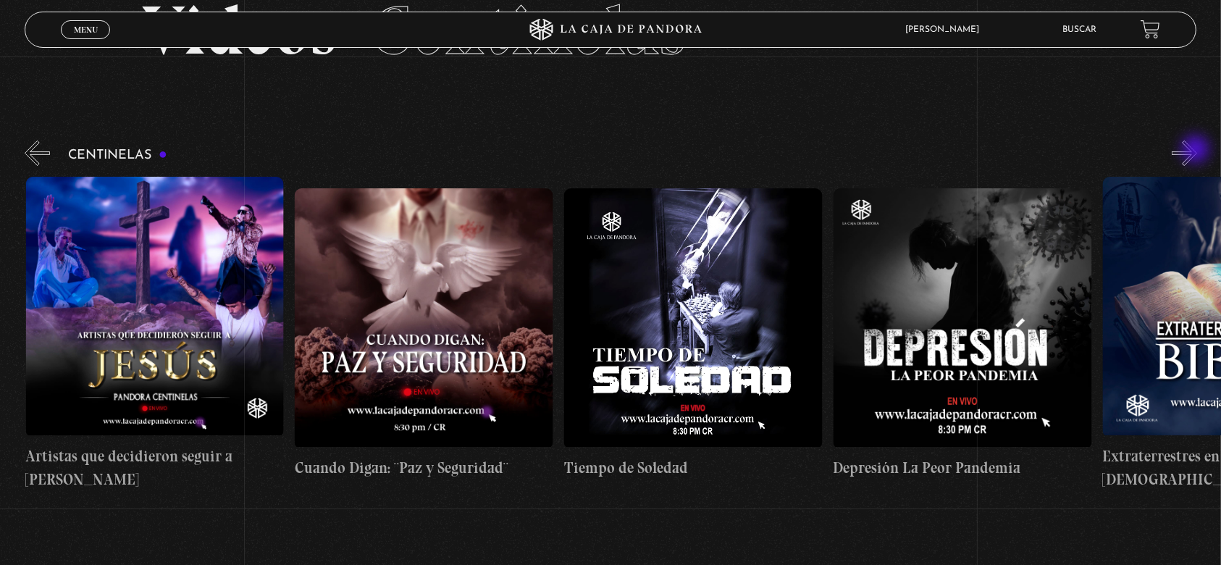
click at [1197, 151] on button "»" at bounding box center [1184, 153] width 25 height 25
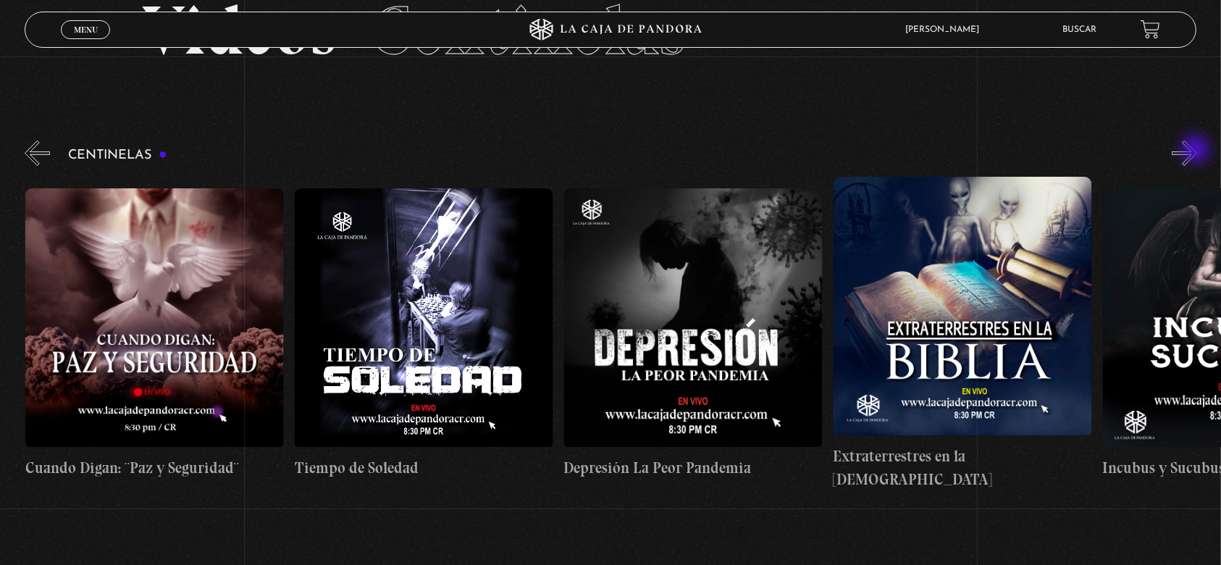
click at [1197, 151] on button "»" at bounding box center [1184, 153] width 25 height 25
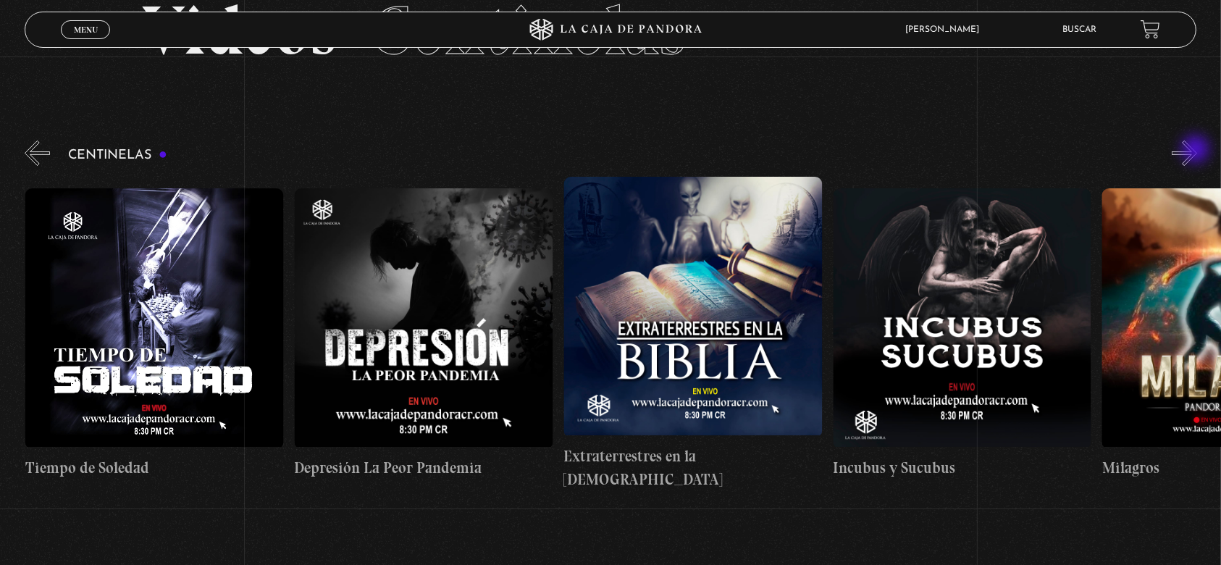
click at [1197, 151] on button "»" at bounding box center [1184, 153] width 25 height 25
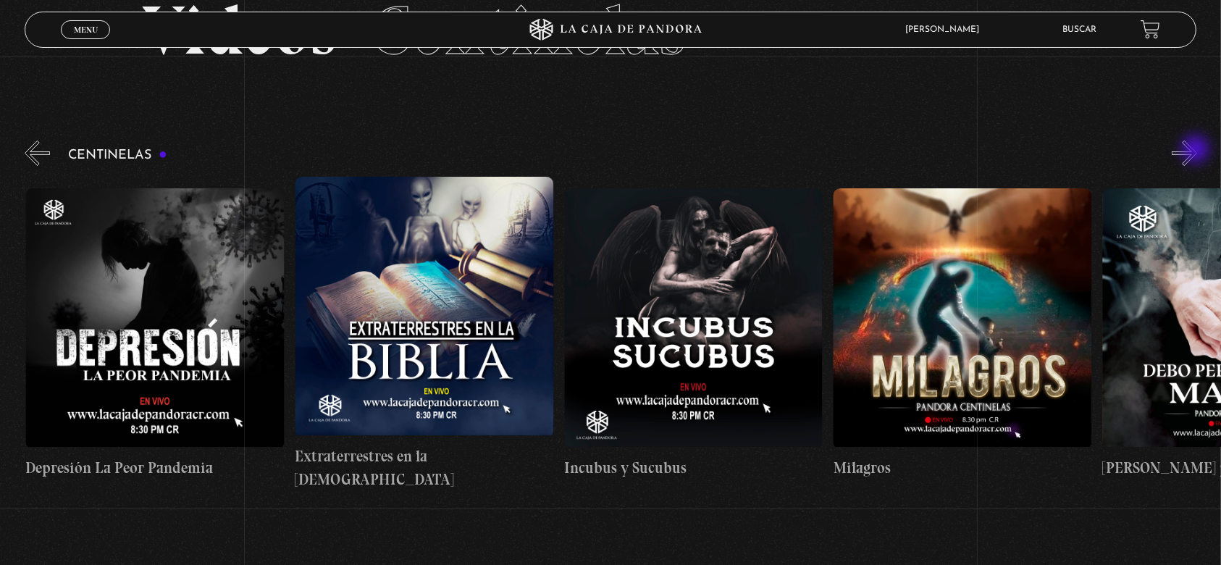
scroll to position [0, 8347]
click at [1197, 151] on button "»" at bounding box center [1184, 153] width 25 height 25
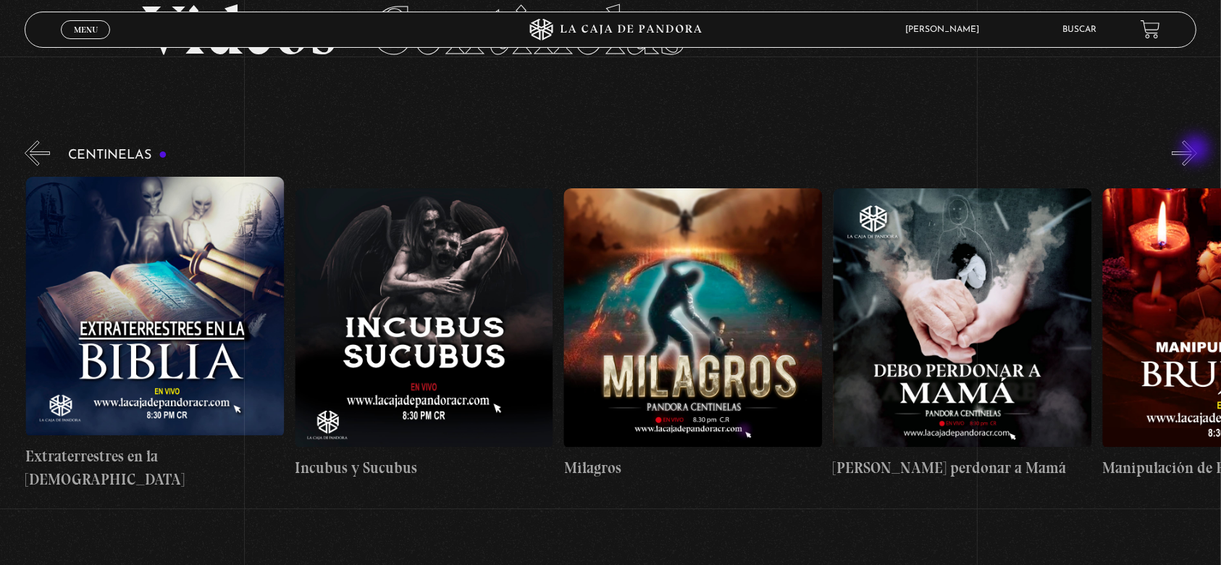
scroll to position [0, 8616]
click at [702, 300] on figure at bounding box center [692, 318] width 259 height 261
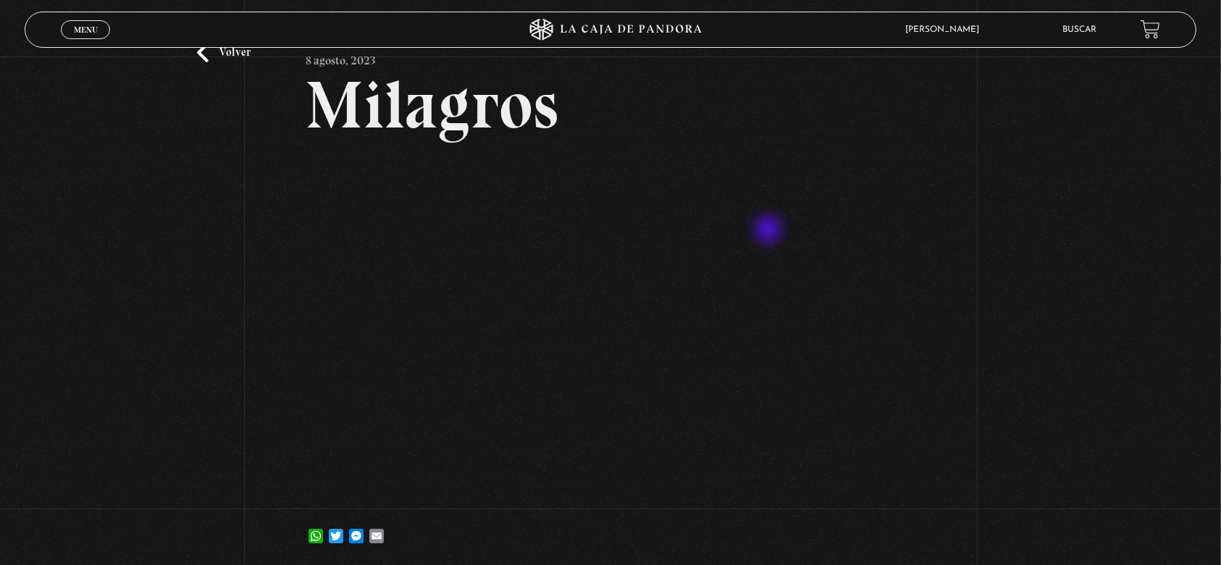
scroll to position [96, 0]
